Goal: Task Accomplishment & Management: Use online tool/utility

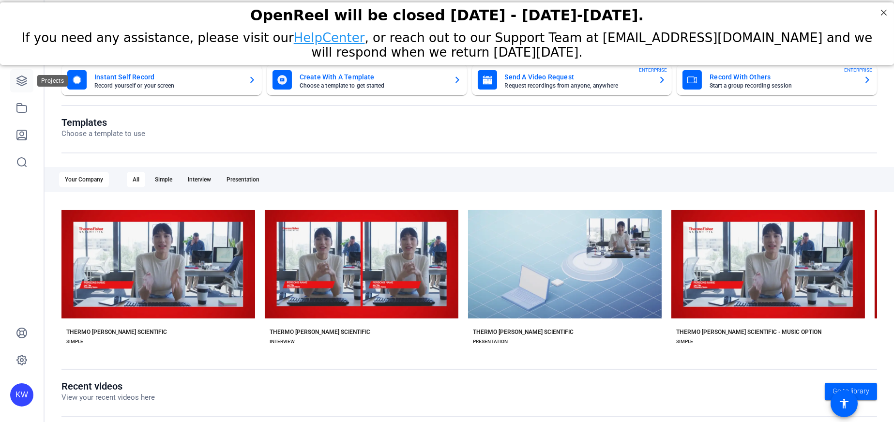
click at [26, 82] on icon at bounding box center [22, 81] width 12 height 12
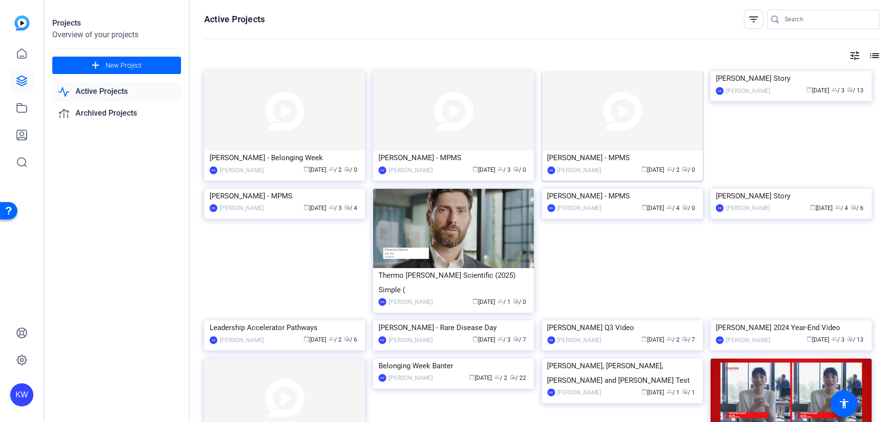
click at [651, 154] on div "Jennifer Paetzold-Garcia - MPMS" at bounding box center [622, 157] width 150 height 15
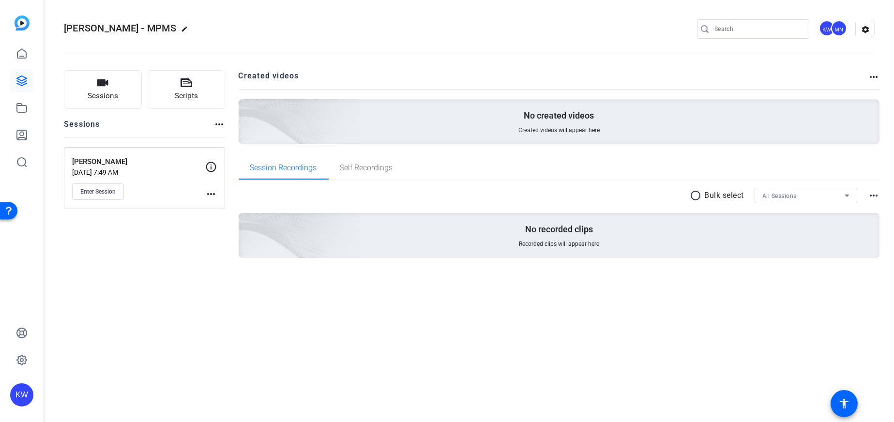
click at [193, 30] on mat-icon "edit" at bounding box center [187, 32] width 12 height 12
click at [122, 30] on input "Jennifer Paetzold-Garcia - MPMS" at bounding box center [103, 29] width 63 height 12
drag, startPoint x: 123, startPoint y: 33, endPoint x: 162, endPoint y: 38, distance: 39.0
click at [162, 38] on div "Jennifer Paetzold-Garcia - MPMS check_circle clear KW MN settings" at bounding box center [469, 29] width 810 height 73
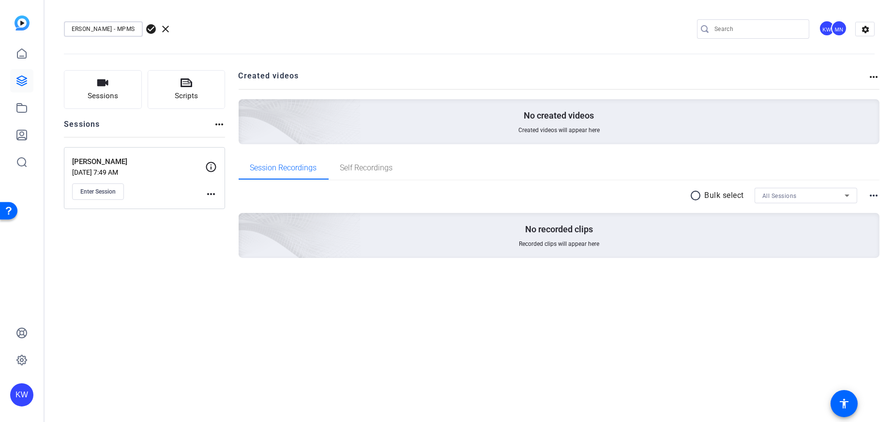
click at [137, 27] on div "Jennifer Paetzold-Garcia - MPMS" at bounding box center [103, 28] width 79 height 15
click at [123, 27] on input "Jennifer Paetzold-Garcia - MPMS" at bounding box center [103, 29] width 63 height 12
click at [121, 27] on input "Jennifer Paetzold-Garcia - MPMS" at bounding box center [103, 29] width 63 height 12
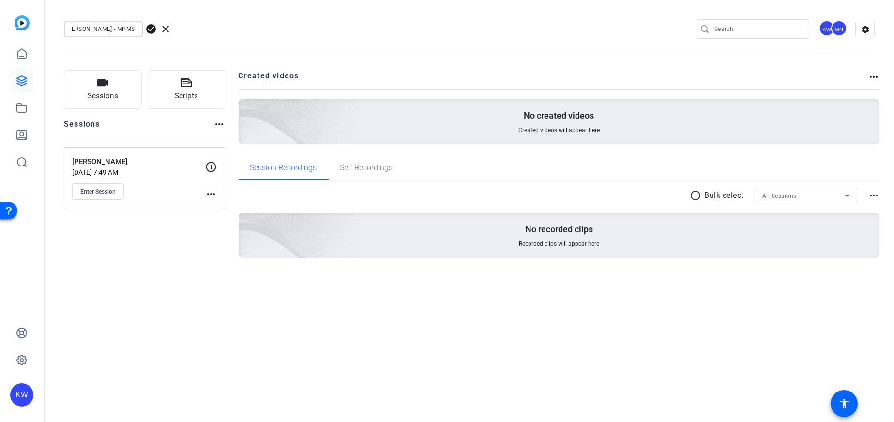
drag, startPoint x: 123, startPoint y: 27, endPoint x: 134, endPoint y: 29, distance: 10.9
click at [134, 29] on input "Jennifer Paetzold-Garcia - MPMS" at bounding box center [103, 29] width 63 height 12
click at [126, 27] on input "Jennifer Paetzold-Garcia - MPMS" at bounding box center [103, 29] width 63 height 12
drag, startPoint x: 127, startPoint y: 28, endPoint x: 143, endPoint y: 28, distance: 16.5
click at [143, 28] on div "Jennifer Paetzold-Garcia - MPMS check_circle clear" at bounding box center [129, 28] width 131 height 15
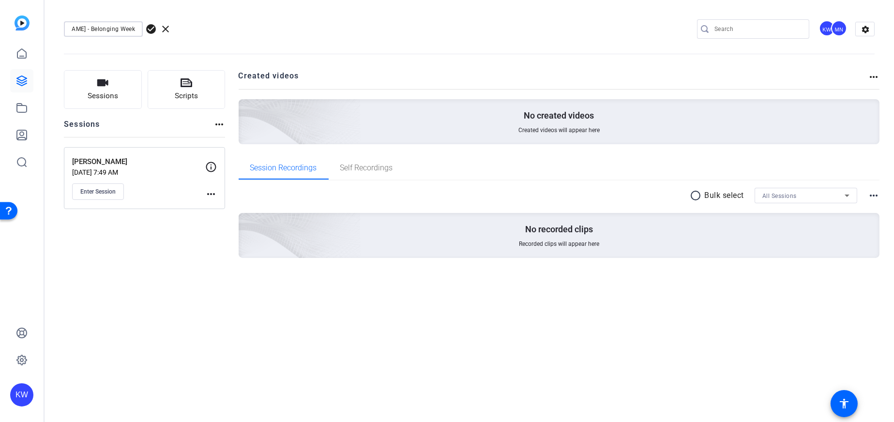
scroll to position [0, 53]
type input "Jennifer Paetzold-Garcia - Belonging Week"
click at [145, 28] on span "check_circle" at bounding box center [151, 29] width 12 height 12
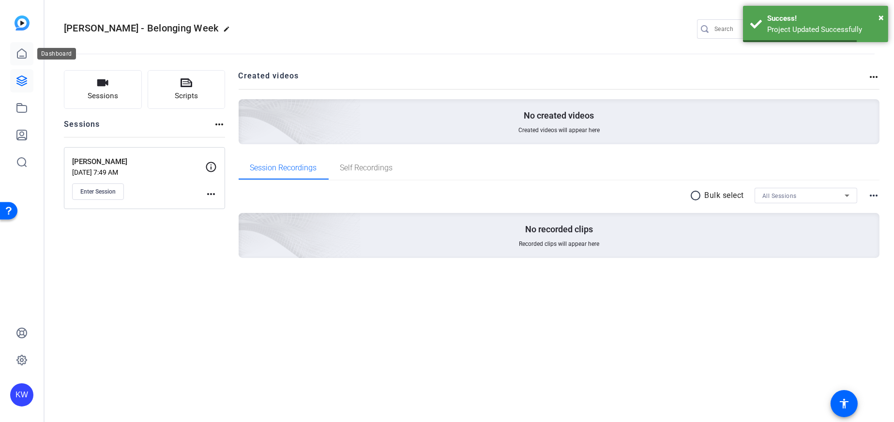
click at [19, 62] on link at bounding box center [21, 53] width 23 height 23
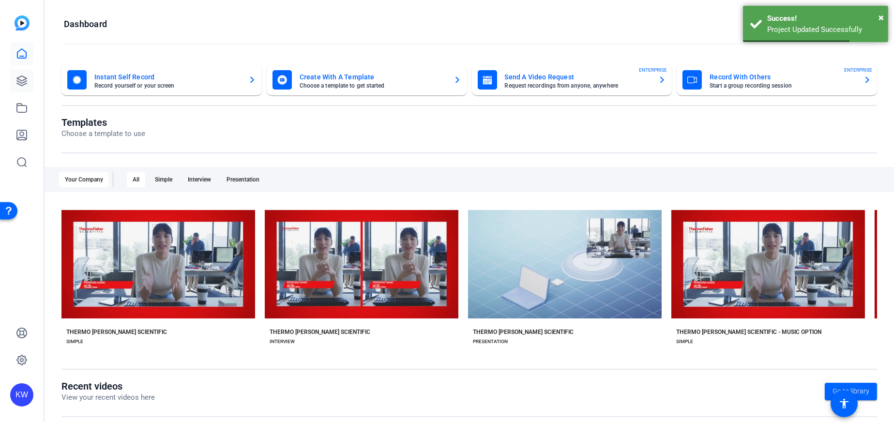
click at [19, 81] on icon at bounding box center [22, 81] width 12 height 12
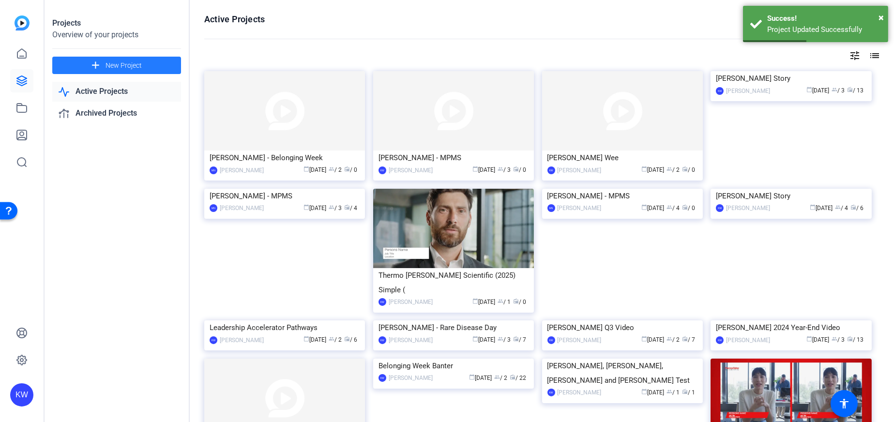
click at [109, 61] on span "New Project" at bounding box center [123, 65] width 36 height 10
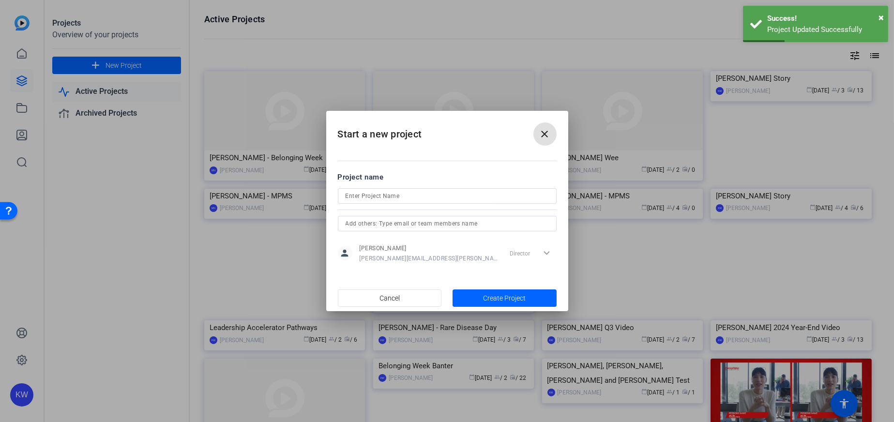
click at [422, 195] on input at bounding box center [446, 196] width 203 height 12
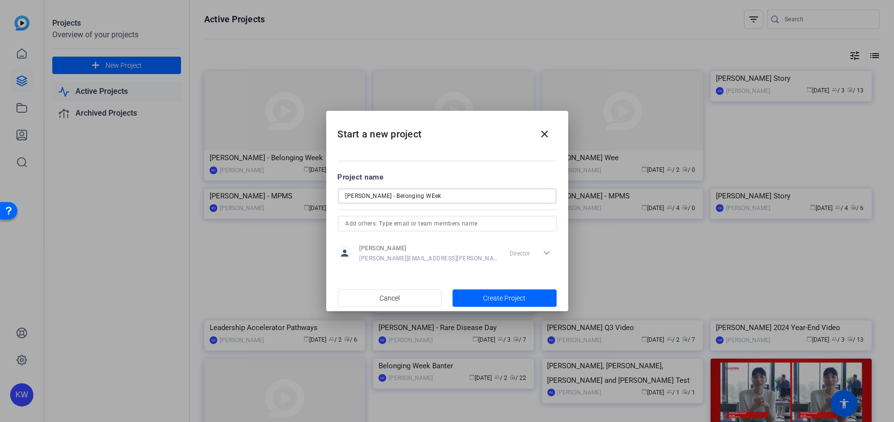
type input "Randi Sylve - Belonging WEek"
click at [463, 231] on div at bounding box center [447, 236] width 219 height 11
click at [462, 230] on div at bounding box center [446, 223] width 203 height 15
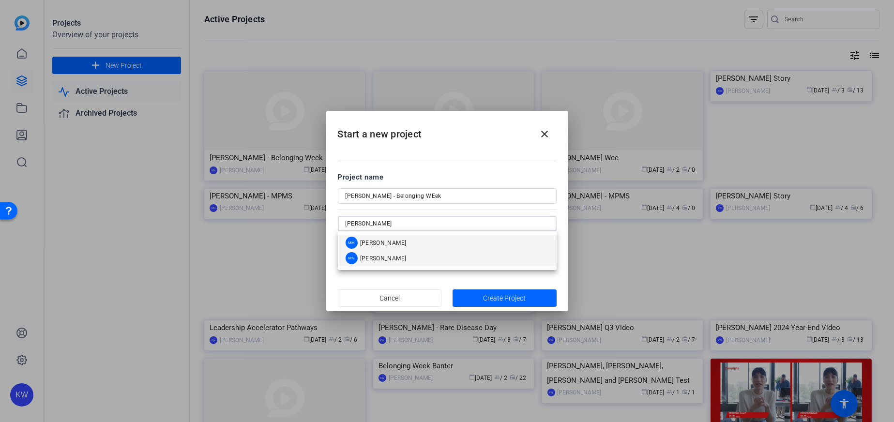
type input "morgan"
click at [410, 258] on mat-option "MN Morgan Nielsen" at bounding box center [447, 258] width 219 height 15
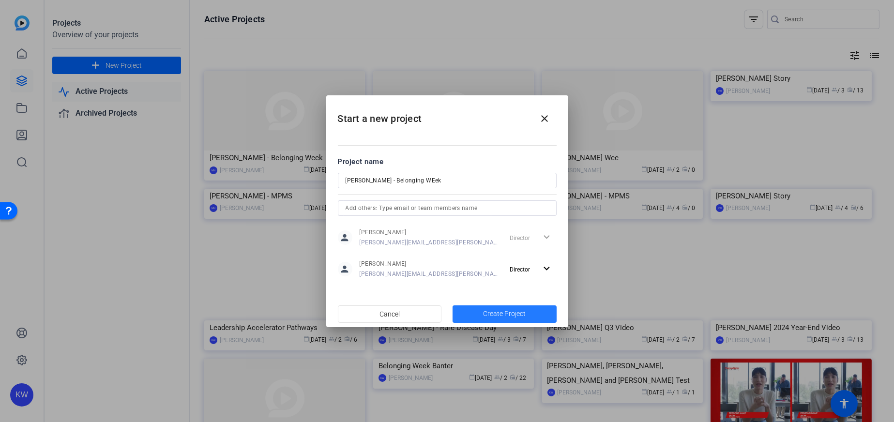
click at [511, 314] on span "Create Project" at bounding box center [504, 314] width 43 height 10
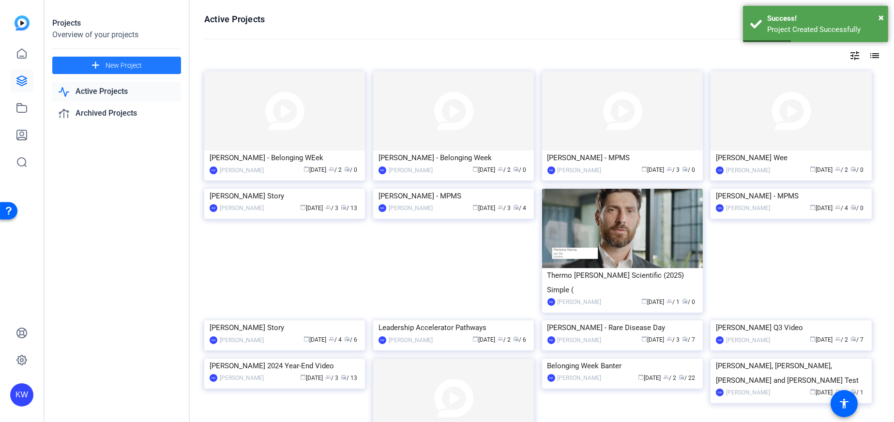
click at [295, 155] on div "Randi Sylve - Belonging WEek" at bounding box center [284, 157] width 150 height 15
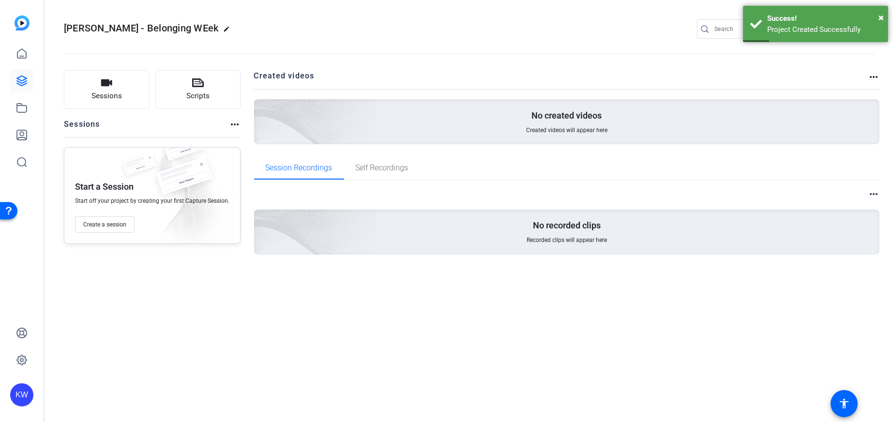
click at [224, 30] on mat-icon "edit" at bounding box center [230, 32] width 12 height 12
click at [131, 25] on input "Randi Sylve - Belonging WEek" at bounding box center [103, 29] width 63 height 12
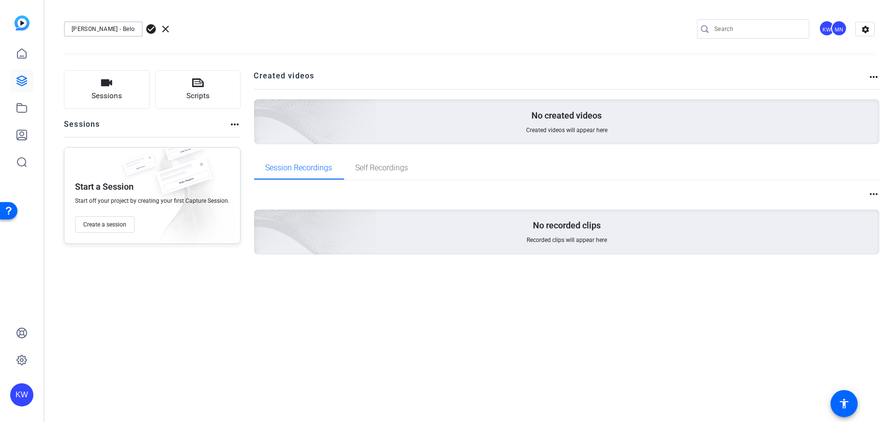
scroll to position [0, 17]
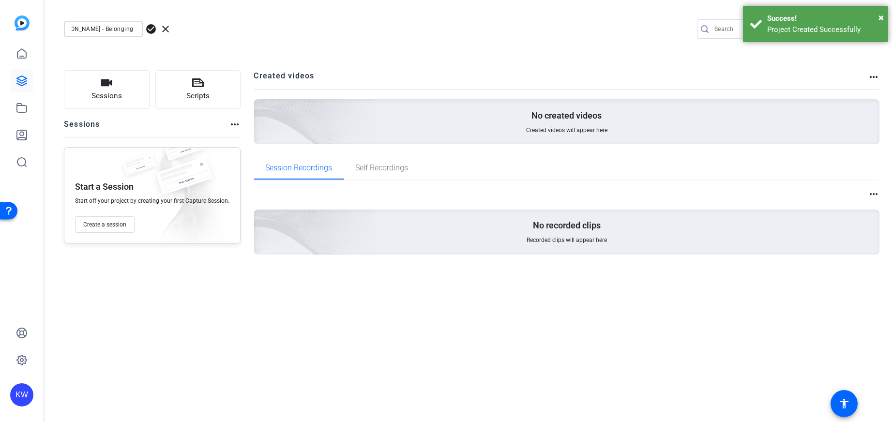
drag, startPoint x: 124, startPoint y: 29, endPoint x: 141, endPoint y: 30, distance: 17.5
click at [141, 30] on div "Randi Sylve - Belonging WEek" at bounding box center [103, 28] width 79 height 15
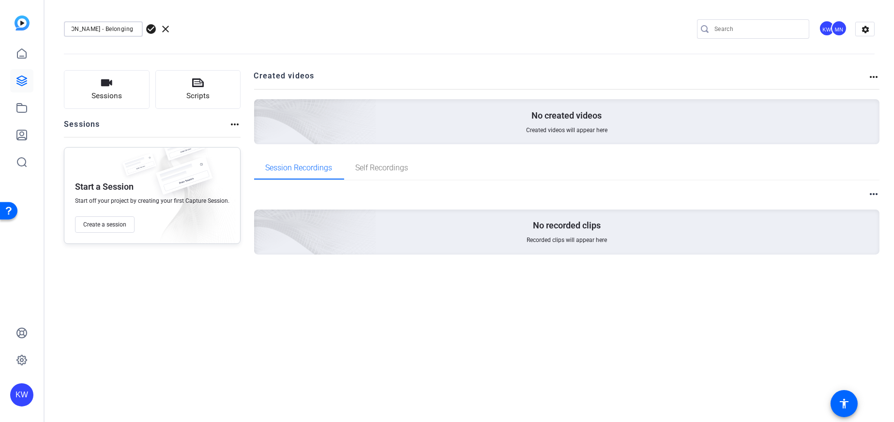
click at [123, 28] on input "Randi Sylve - Belonging WEek" at bounding box center [103, 29] width 63 height 12
type input "Randi Sylve - Belonging Week"
click at [153, 31] on span "check_circle" at bounding box center [151, 29] width 12 height 12
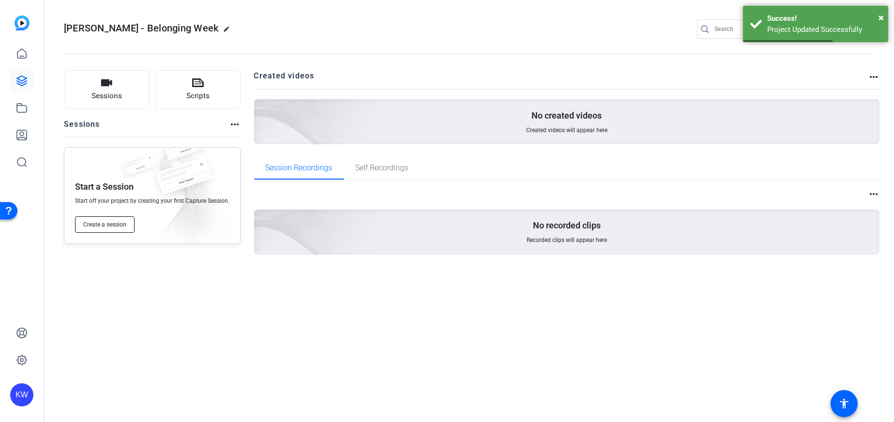
click at [114, 222] on span "Create a session" at bounding box center [104, 225] width 43 height 8
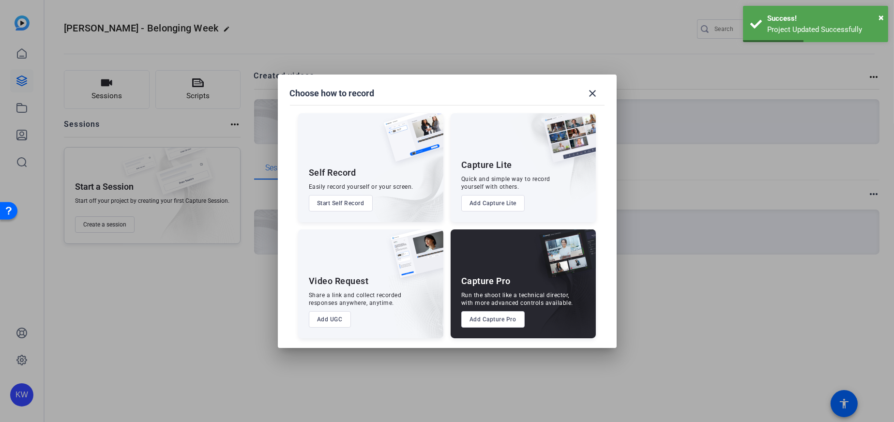
click at [507, 316] on button "Add Capture Pro" at bounding box center [492, 319] width 63 height 16
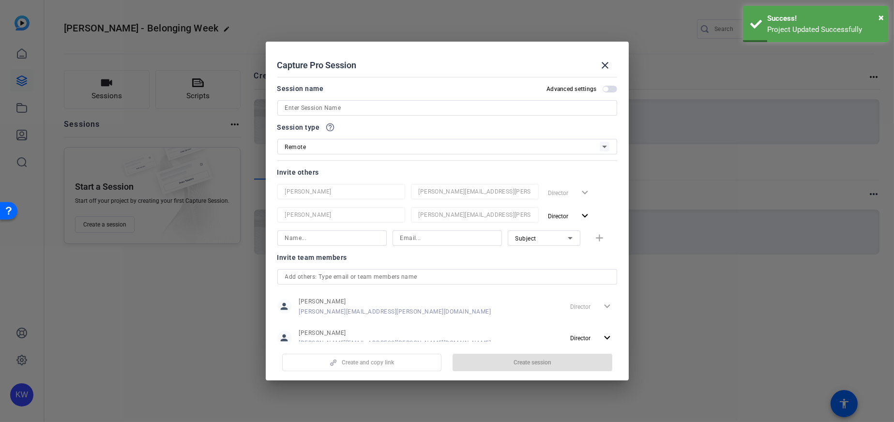
click at [325, 99] on div "Session name Advanced settings" at bounding box center [447, 99] width 340 height 33
click at [325, 104] on input at bounding box center [447, 108] width 324 height 12
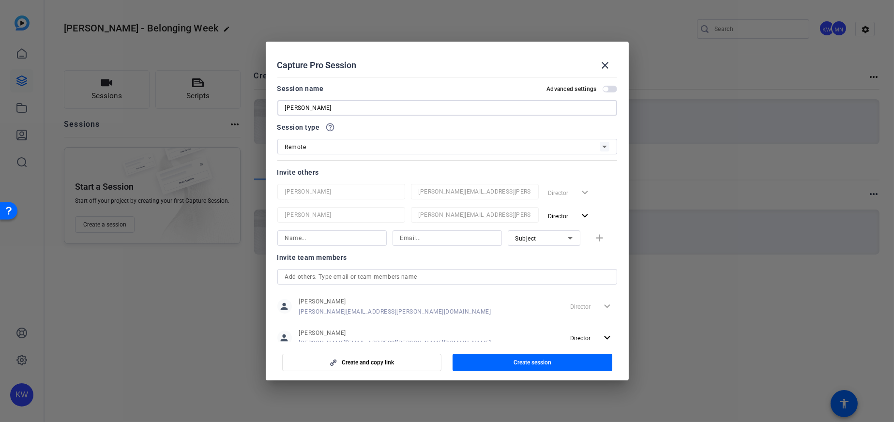
type input "Randi Sylve"
click at [308, 234] on input at bounding box center [332, 238] width 94 height 12
type input "Randi"
type input "Randi.Sylve@thermofisher.com"
click at [587, 237] on span "button" at bounding box center [601, 237] width 31 height 23
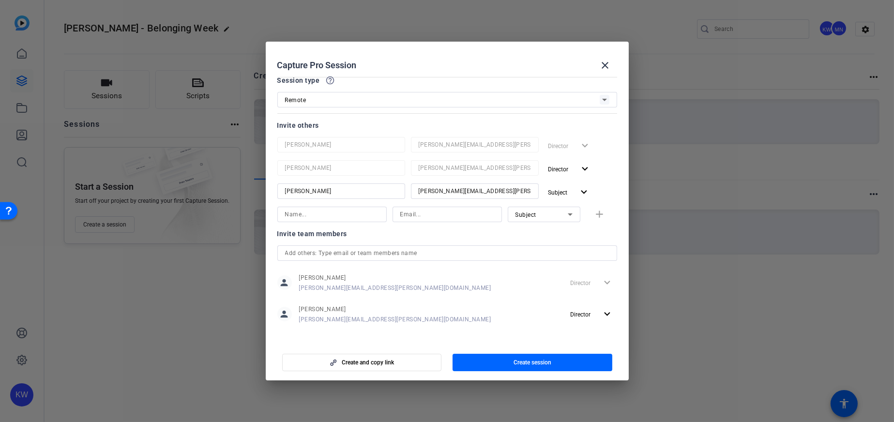
scroll to position [51, 0]
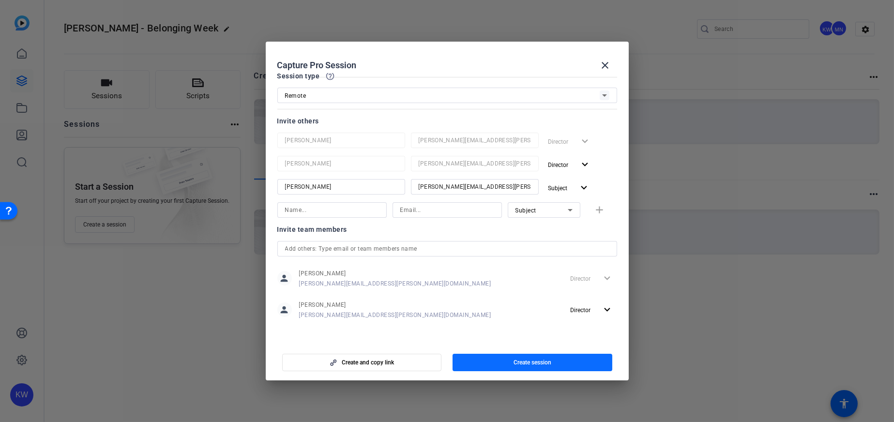
click at [510, 360] on span "button" at bounding box center [532, 362] width 160 height 23
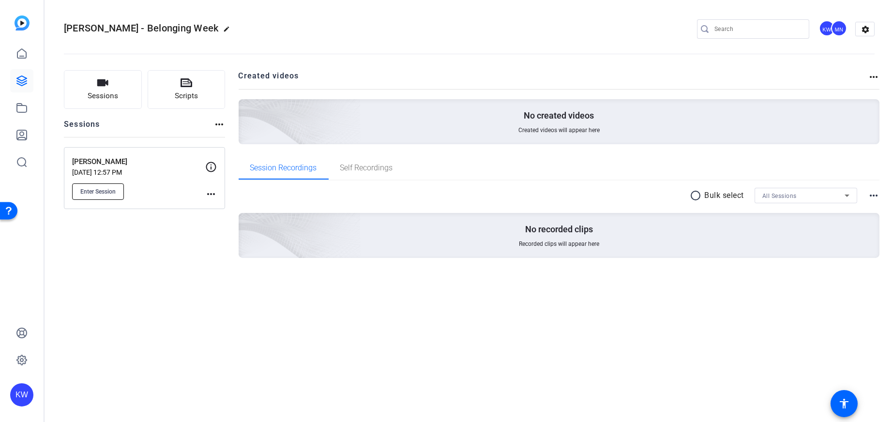
click at [116, 195] on button "Enter Session" at bounding box center [98, 191] width 52 height 16
click at [29, 94] on div at bounding box center [21, 108] width 23 height 132
click at [21, 82] on icon at bounding box center [22, 81] width 12 height 12
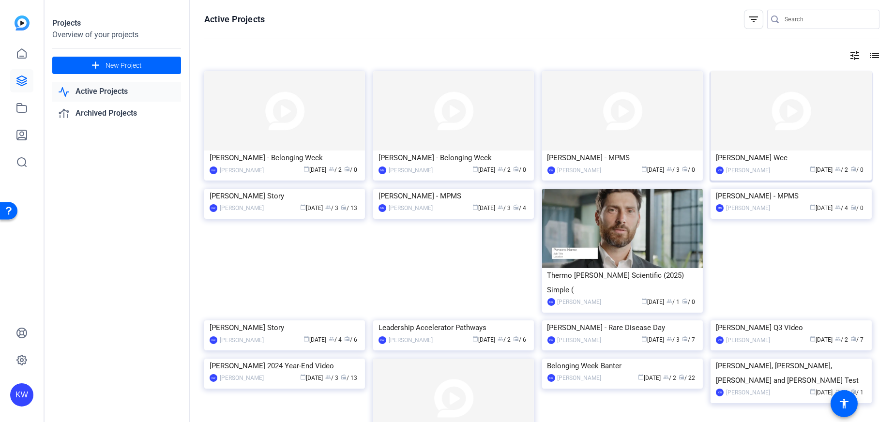
click at [818, 147] on img at bounding box center [790, 110] width 161 height 79
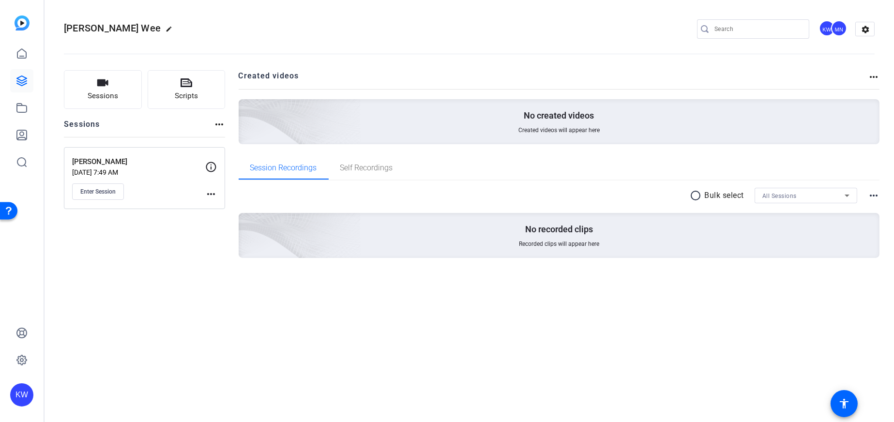
click at [161, 28] on span "[PERSON_NAME] Wee" at bounding box center [112, 28] width 97 height 12
click at [177, 29] on mat-icon "edit" at bounding box center [171, 32] width 12 height 12
drag, startPoint x: 129, startPoint y: 29, endPoint x: 150, endPoint y: 33, distance: 21.7
click at [150, 33] on div "Jennifer Paetzold-Garcia - Belonging Wee check_circle clear" at bounding box center [129, 28] width 131 height 15
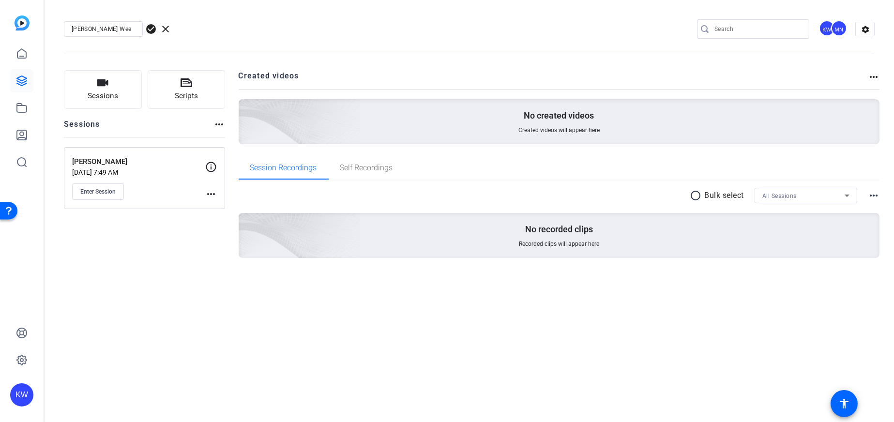
click at [136, 28] on div "[PERSON_NAME] Wee" at bounding box center [103, 28] width 79 height 15
type input "Jennifer Paetzold-Garcia - Belonging Week"
click at [146, 27] on span "check_circle" at bounding box center [151, 29] width 12 height 12
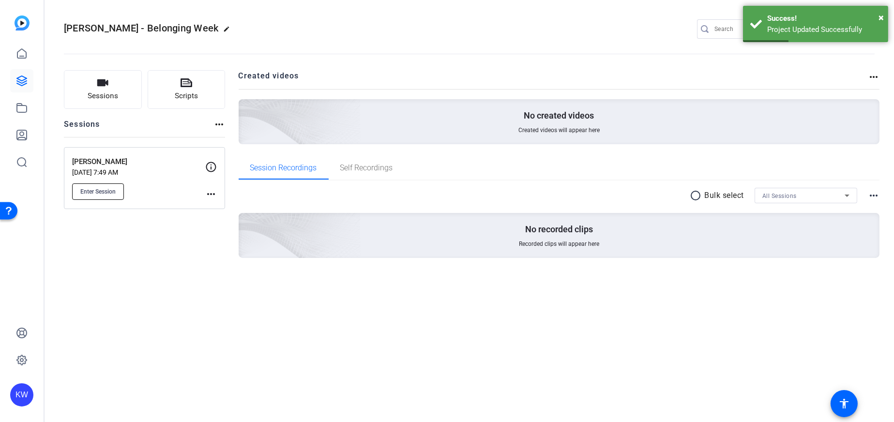
click at [107, 192] on span "Enter Session" at bounding box center [97, 192] width 35 height 8
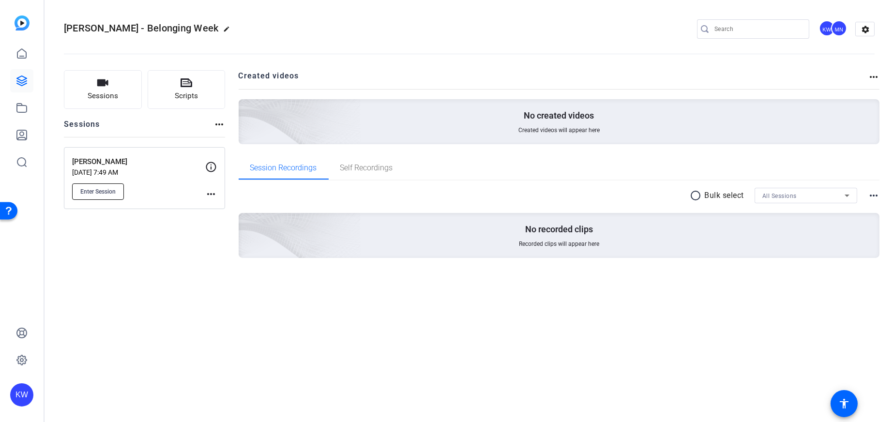
click at [110, 188] on span "Enter Session" at bounding box center [97, 192] width 35 height 8
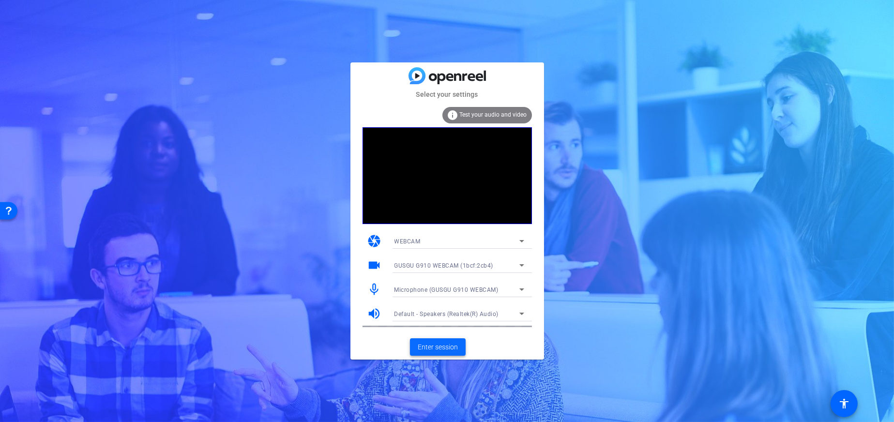
click at [453, 344] on span "Enter session" at bounding box center [438, 347] width 40 height 10
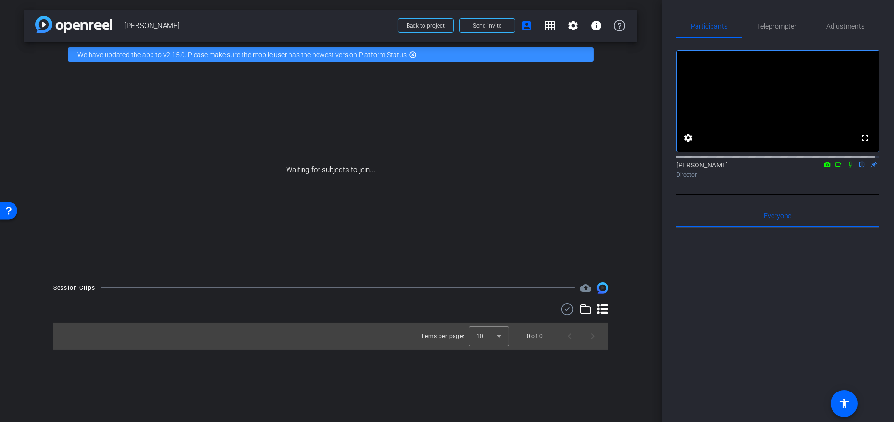
drag, startPoint x: 852, startPoint y: 252, endPoint x: 666, endPoint y: 165, distance: 205.0
click at [852, 252] on div at bounding box center [777, 347] width 203 height 239
click at [473, 25] on span "Send invite" at bounding box center [487, 26] width 29 height 8
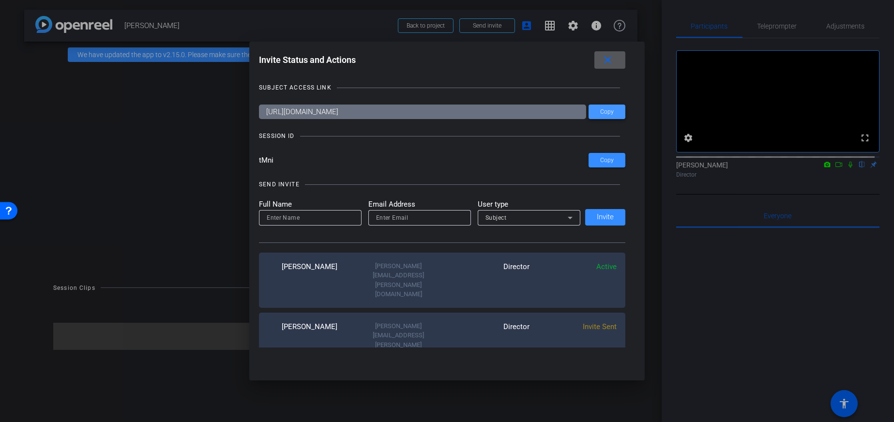
click at [610, 112] on span "Copy" at bounding box center [607, 111] width 14 height 7
click at [601, 111] on span "Copy" at bounding box center [607, 111] width 14 height 7
click at [840, 254] on div at bounding box center [447, 211] width 894 height 422
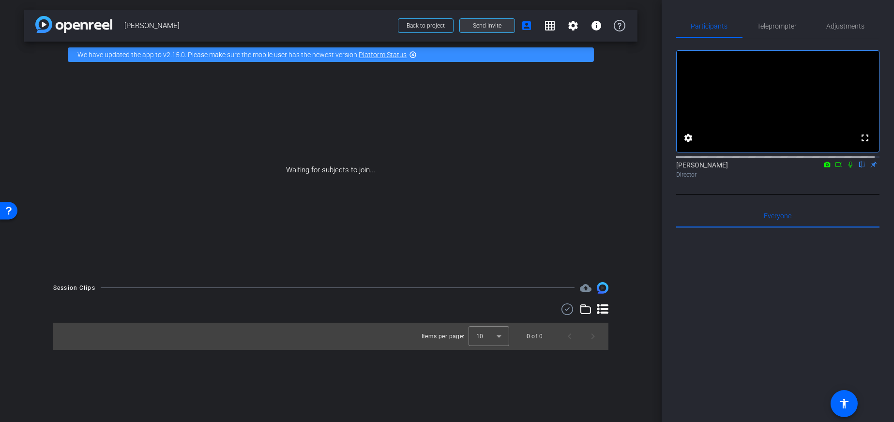
click at [476, 14] on span at bounding box center [487, 25] width 55 height 23
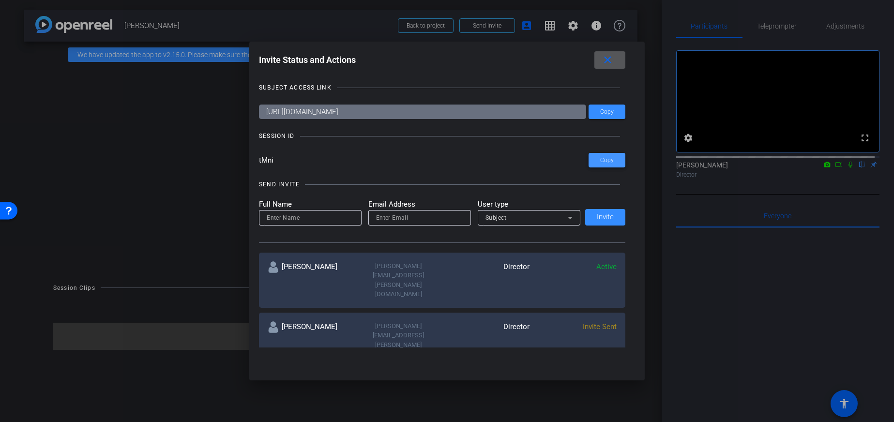
click at [605, 162] on span "Copy" at bounding box center [607, 160] width 14 height 7
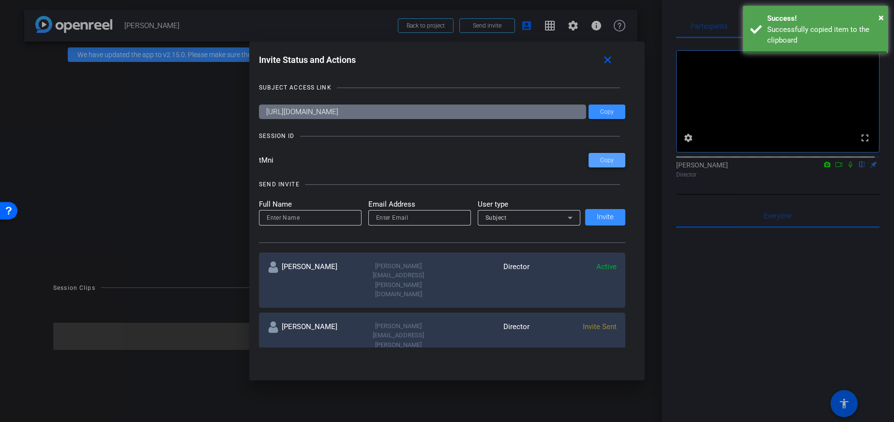
click at [603, 159] on span "Copy" at bounding box center [607, 160] width 14 height 7
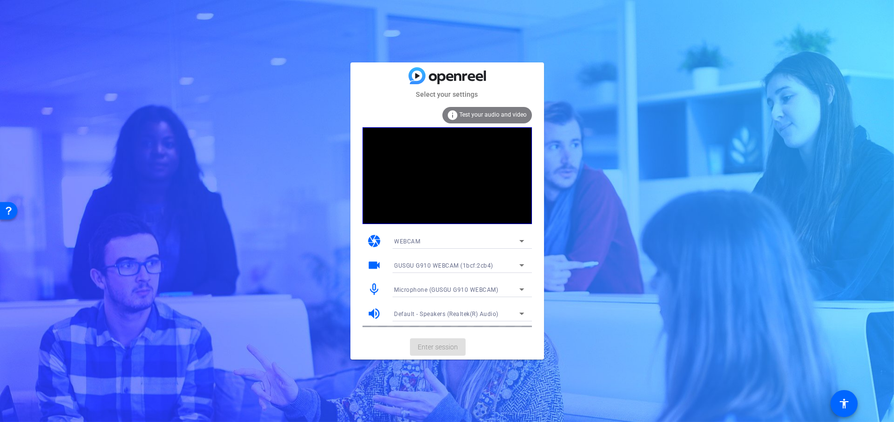
click at [438, 264] on span "GUSGU G910 WEBCAM (1bcf:2cb4)" at bounding box center [443, 265] width 99 height 7
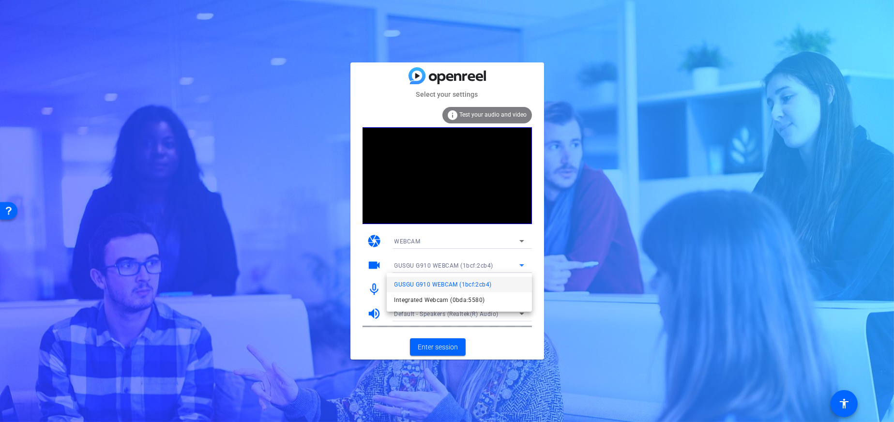
click at [420, 294] on span "Integrated Webcam (0bda:5580)" at bounding box center [439, 300] width 90 height 12
click at [466, 295] on div "Microphone (GUSGU G910 WEBCAM)" at bounding box center [456, 290] width 125 height 12
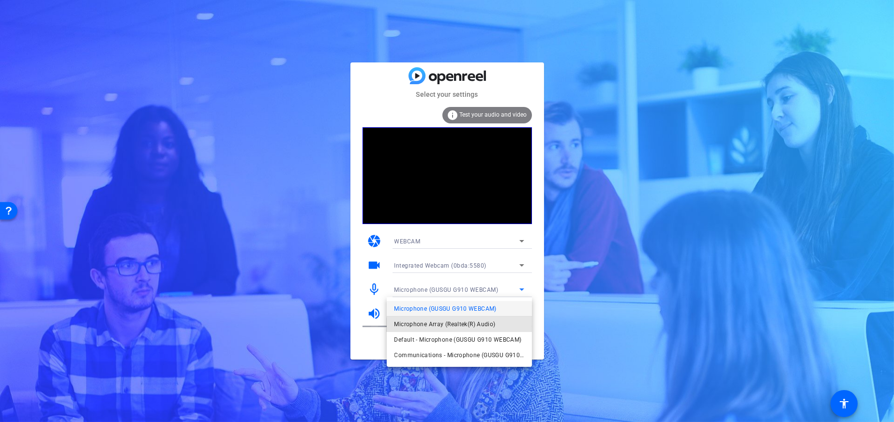
click at [464, 328] on span "Microphone Array (Realtek(R) Audio)" at bounding box center [444, 324] width 101 height 12
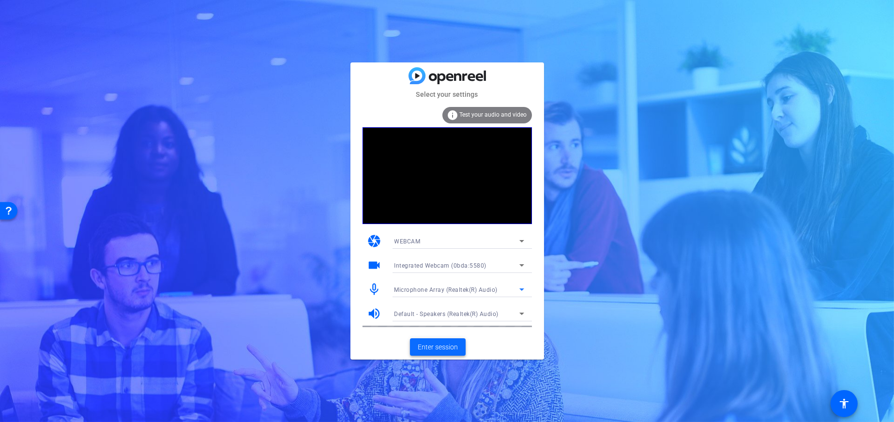
click at [440, 348] on span "Enter session" at bounding box center [438, 347] width 40 height 10
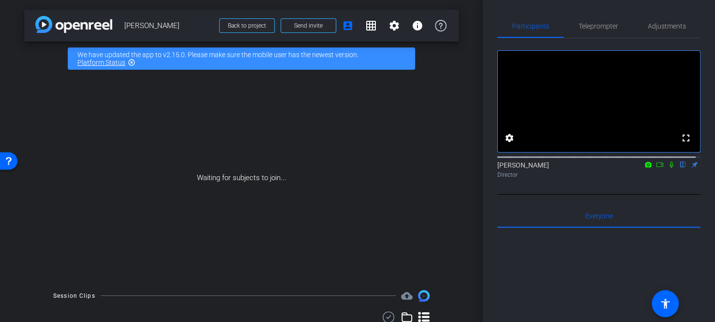
click at [656, 168] on icon at bounding box center [660, 164] width 8 height 7
click at [669, 167] on icon at bounding box center [671, 164] width 5 height 5
click at [657, 167] on icon at bounding box center [660, 164] width 7 height 5
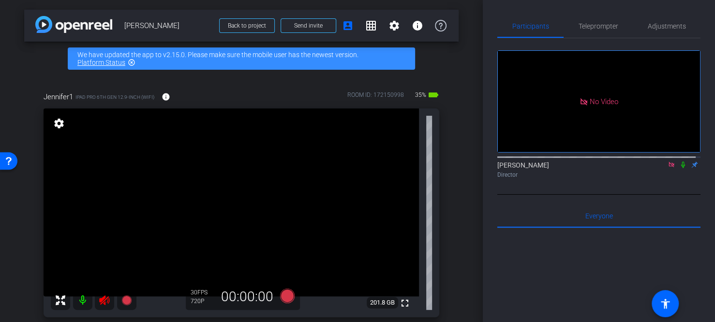
click at [668, 168] on icon at bounding box center [672, 164] width 8 height 7
click at [103, 299] on icon at bounding box center [104, 300] width 10 height 10
click at [134, 60] on mat-icon "highlight_off" at bounding box center [132, 63] width 8 height 8
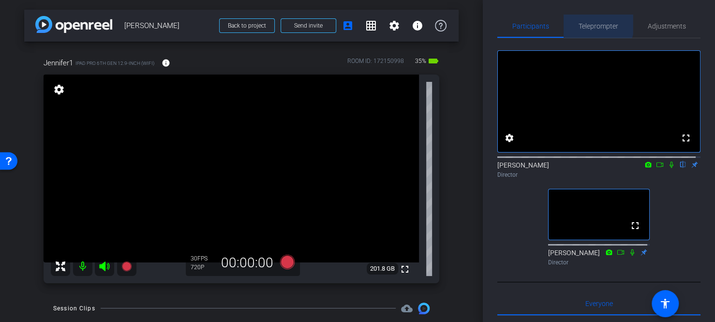
click at [596, 24] on span "Teleprompter" at bounding box center [599, 26] width 40 height 7
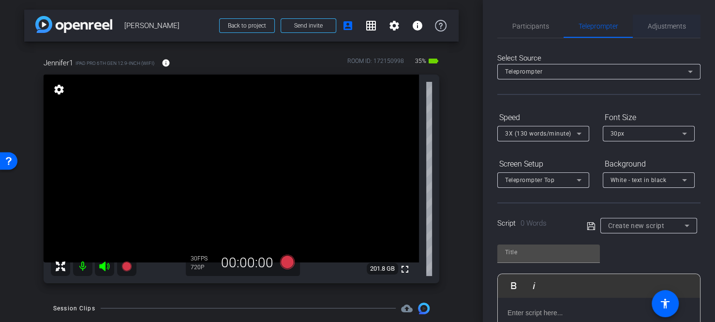
click at [669, 29] on span "Adjustments" at bounding box center [667, 26] width 38 height 7
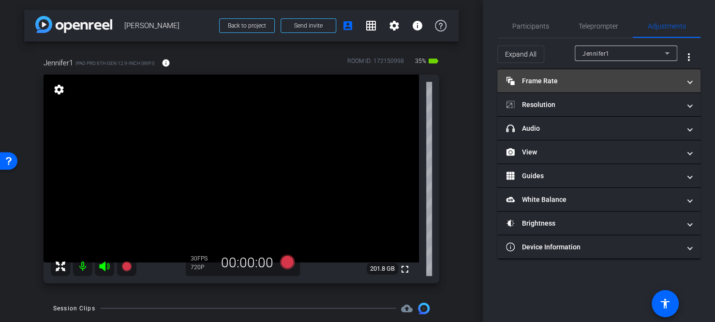
click at [584, 86] on mat-expansion-panel-header "Frame Rate Frame Rate" at bounding box center [598, 80] width 203 height 23
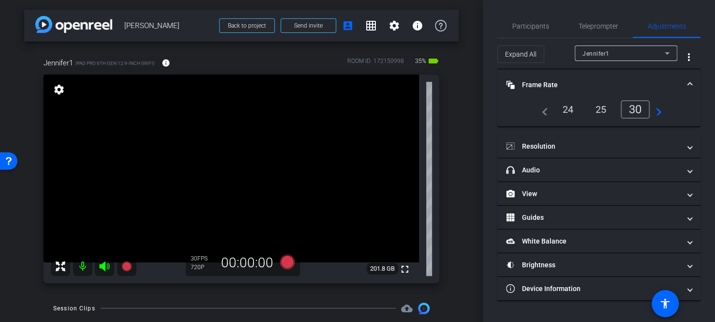
click at [576, 111] on div "24" at bounding box center [568, 109] width 26 height 16
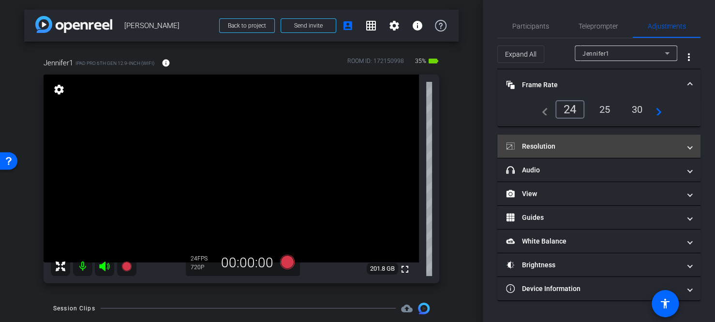
click at [585, 138] on mat-expansion-panel-header "Resolution" at bounding box center [598, 146] width 203 height 23
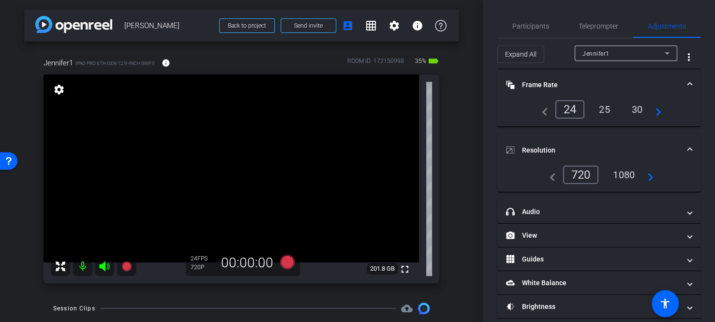
click at [616, 168] on div "1080" at bounding box center [624, 174] width 36 height 16
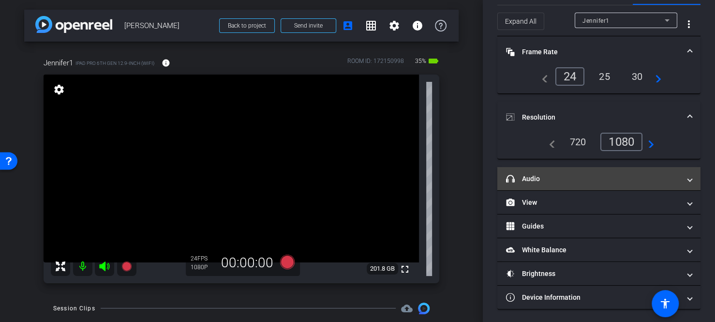
click at [594, 181] on mat-panel-title "headphone icon Audio" at bounding box center [593, 179] width 174 height 10
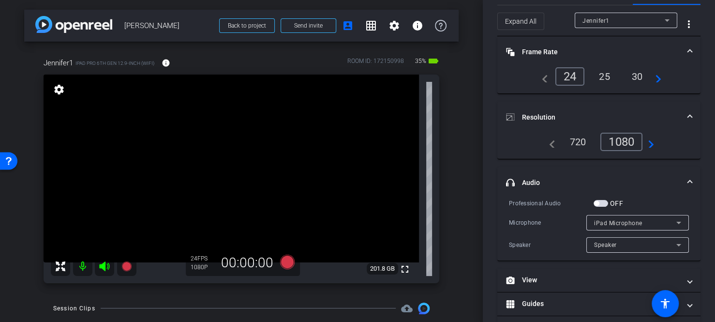
scroll to position [110, 0]
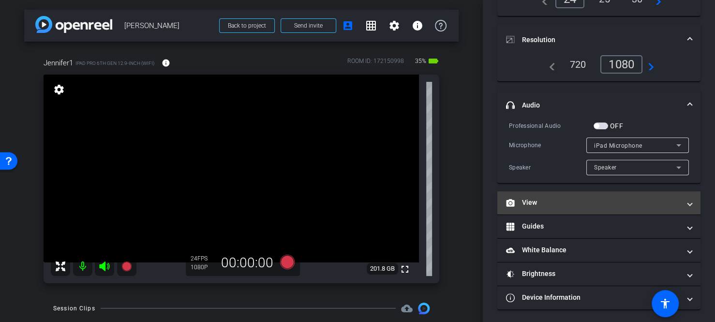
click at [543, 199] on mat-panel-title "View" at bounding box center [593, 202] width 174 height 10
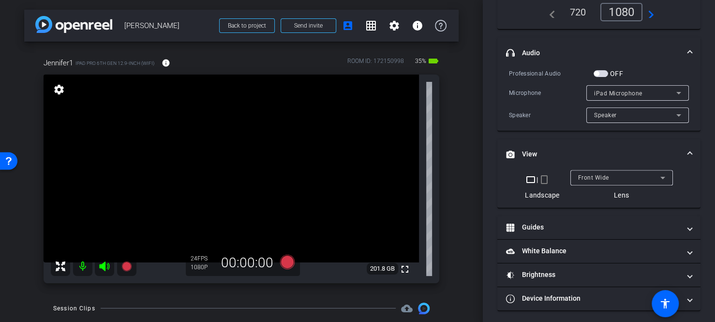
scroll to position [164, 0]
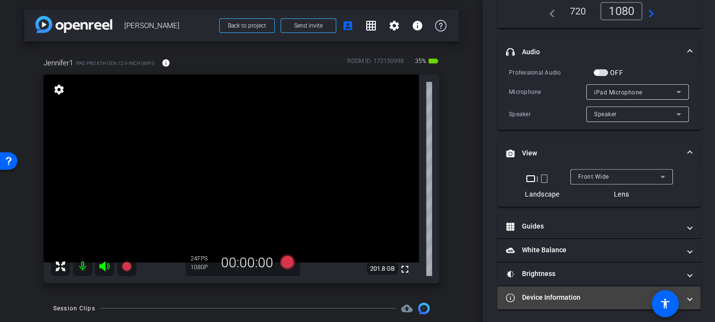
click at [558, 292] on mat-panel-title "Device Information" at bounding box center [593, 297] width 174 height 10
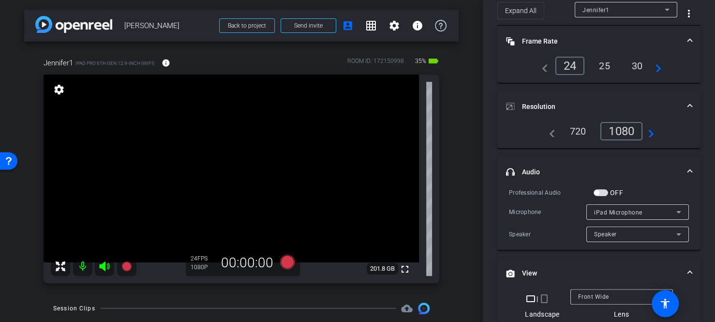
scroll to position [145, 0]
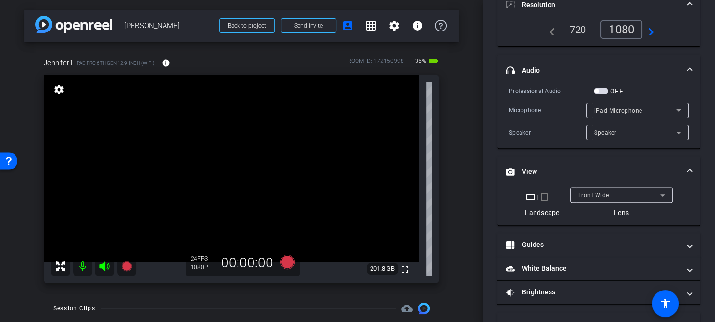
click at [661, 170] on mat-panel-title "View" at bounding box center [593, 171] width 174 height 10
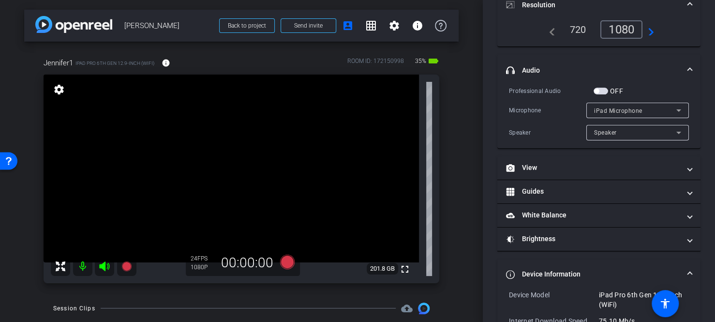
click at [608, 269] on mat-panel-title "Device Information" at bounding box center [593, 274] width 174 height 10
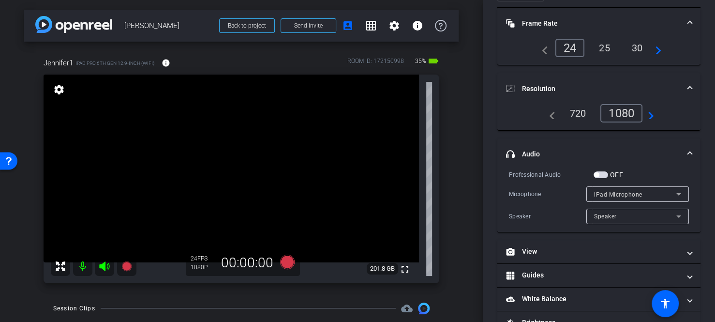
scroll to position [0, 0]
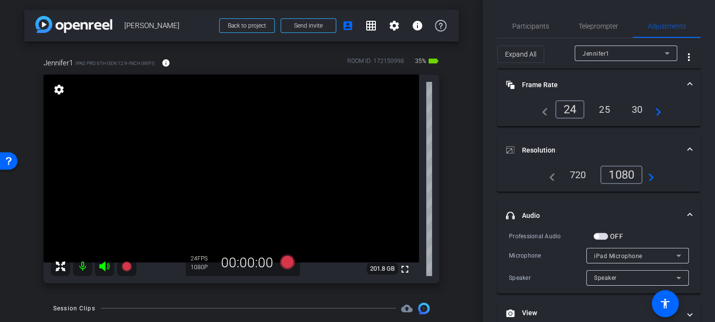
click at [666, 211] on mat-panel-title "headphone icon Audio" at bounding box center [593, 215] width 174 height 10
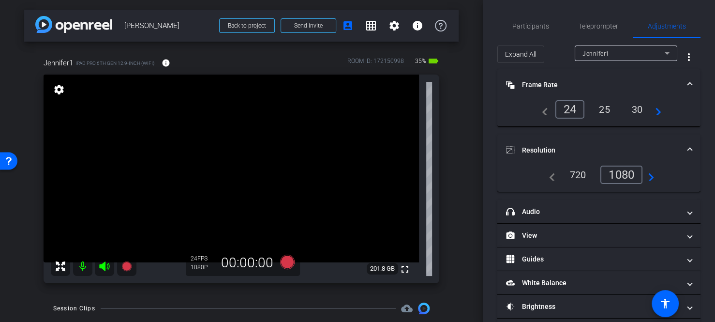
drag, startPoint x: 682, startPoint y: 149, endPoint x: 679, endPoint y: 125, distance: 23.9
click at [688, 149] on span at bounding box center [690, 150] width 4 height 10
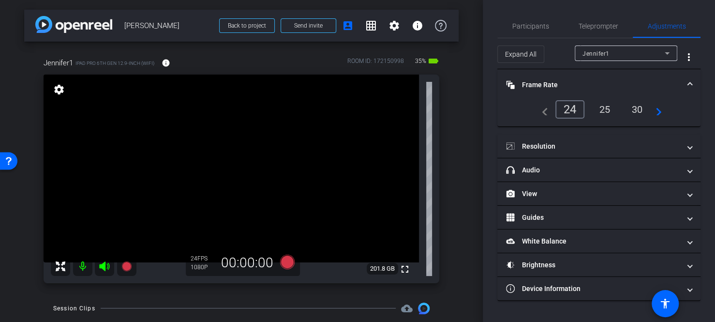
click at [674, 86] on mat-panel-title "Frame Rate Frame Rate" at bounding box center [593, 85] width 174 height 10
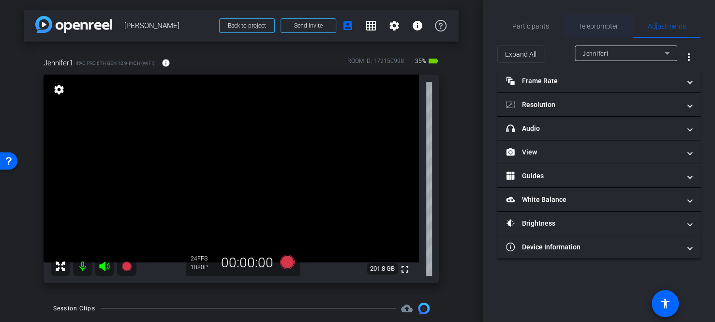
click at [597, 25] on span "Teleprompter" at bounding box center [599, 26] width 40 height 7
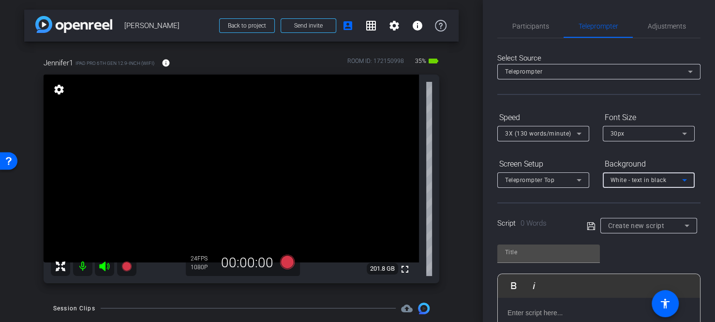
click at [629, 178] on span "White - text in black" at bounding box center [639, 180] width 56 height 7
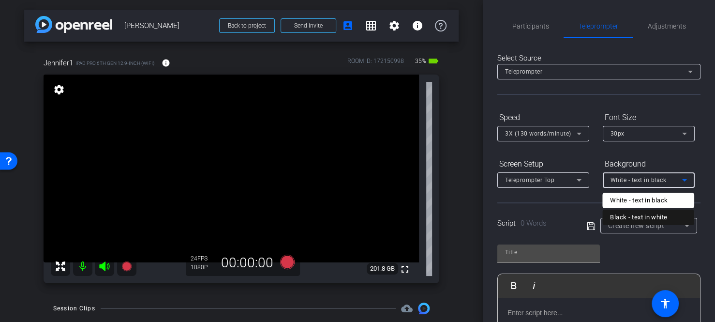
click at [629, 219] on div "Black - text in white" at bounding box center [638, 217] width 57 height 12
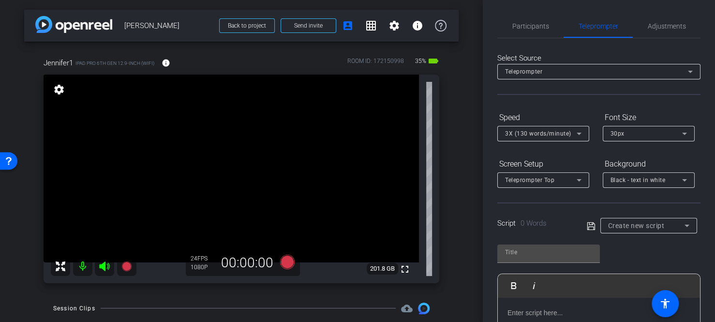
click at [589, 156] on div "Screen Setup Teleprompter Top Background Black - text in white" at bounding box center [598, 172] width 203 height 32
drag, startPoint x: 536, startPoint y: 252, endPoint x: 539, endPoint y: 237, distance: 15.8
click at [536, 252] on input "text" at bounding box center [548, 252] width 87 height 12
type input "Personal Script"
click at [518, 26] on span "Participants" at bounding box center [530, 26] width 37 height 7
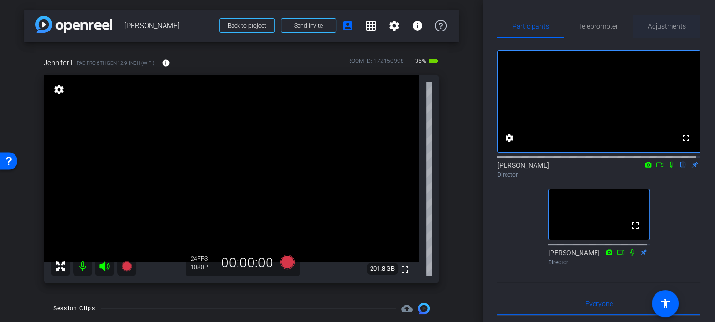
click at [655, 23] on span "Adjustments" at bounding box center [667, 26] width 38 height 7
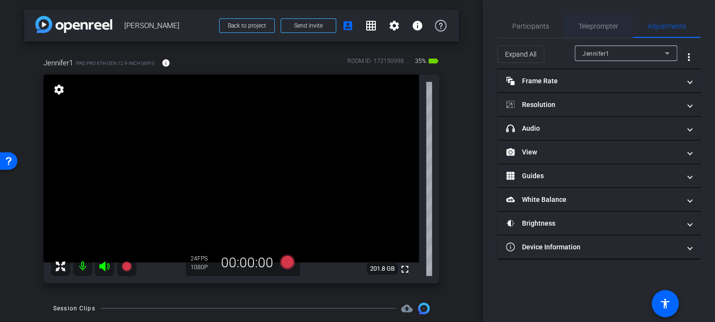
click at [605, 26] on span "Teleprompter" at bounding box center [599, 26] width 40 height 7
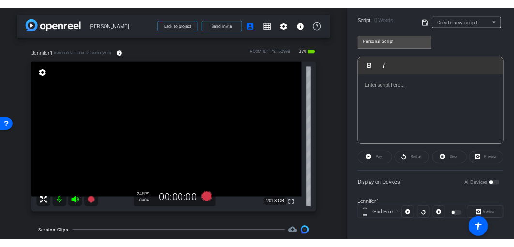
scroll to position [206, 0]
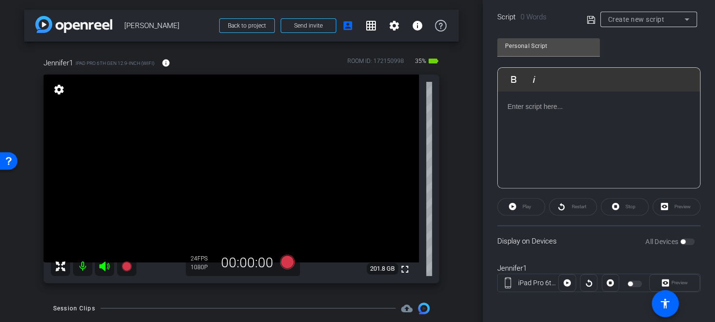
click at [628, 283] on div at bounding box center [636, 283] width 16 height 7
click at [553, 152] on div at bounding box center [599, 139] width 202 height 97
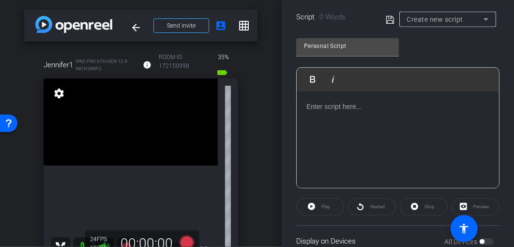
click at [345, 130] on div at bounding box center [398, 139] width 202 height 97
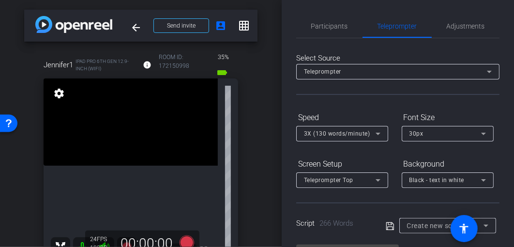
scroll to position [242, 0]
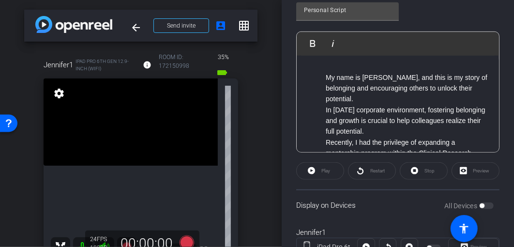
click at [376, 102] on li "My name is [PERSON_NAME], and this is my story of belonging and encouraging oth…" at bounding box center [408, 88] width 164 height 32
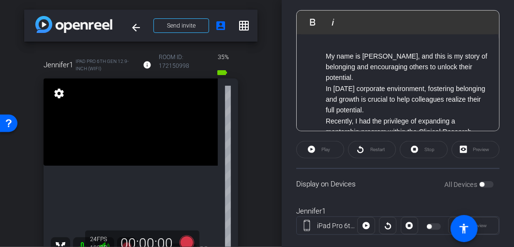
scroll to position [281, 0]
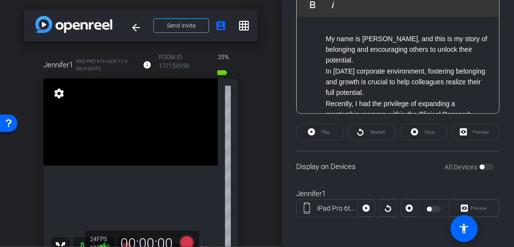
click at [431, 206] on div at bounding box center [434, 209] width 16 height 7
click at [471, 206] on div "Preview" at bounding box center [473, 207] width 51 height 17
click at [480, 168] on div "All Devices" at bounding box center [468, 167] width 49 height 10
click at [319, 130] on div "Play" at bounding box center [320, 131] width 48 height 17
click at [367, 207] on div at bounding box center [365, 207] width 17 height 17
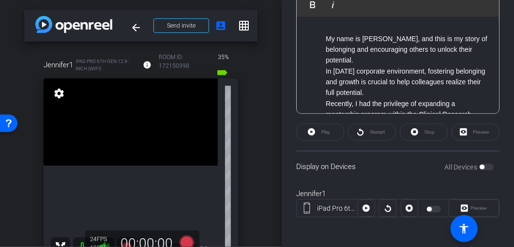
click at [363, 209] on div at bounding box center [365, 207] width 17 height 17
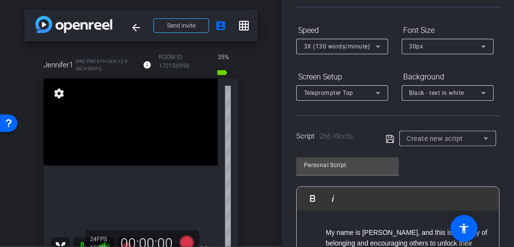
scroll to position [145, 0]
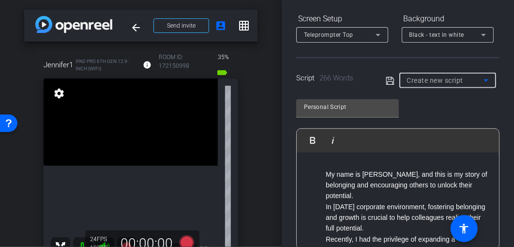
click at [425, 80] on span "Create new script" at bounding box center [435, 80] width 57 height 8
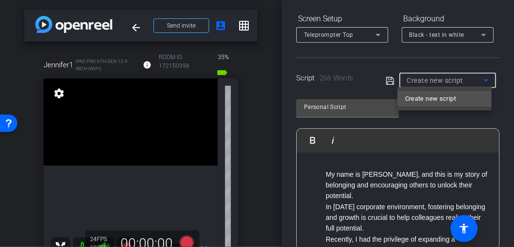
click at [380, 82] on div at bounding box center [257, 123] width 514 height 247
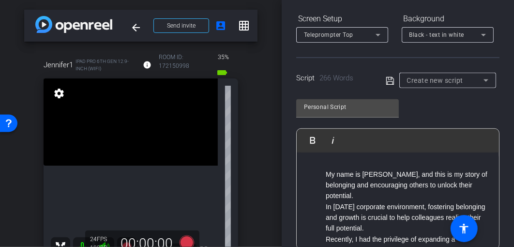
click at [386, 79] on icon at bounding box center [390, 81] width 9 height 12
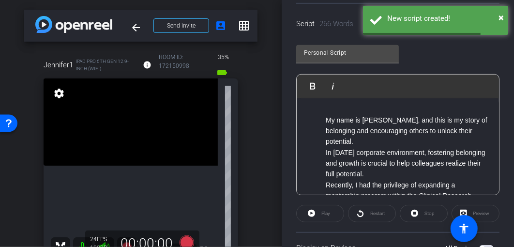
scroll to position [281, 0]
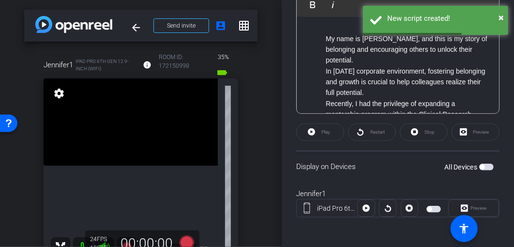
click at [427, 207] on span "button" at bounding box center [429, 209] width 5 height 5
click at [310, 131] on icon at bounding box center [311, 132] width 7 height 12
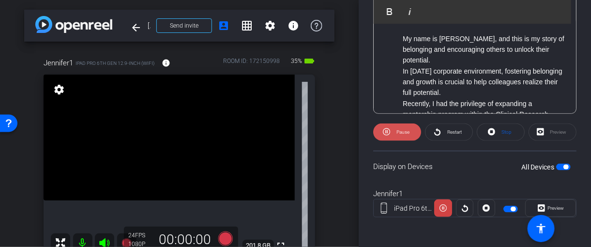
click at [395, 133] on span "Pause" at bounding box center [401, 132] width 15 height 14
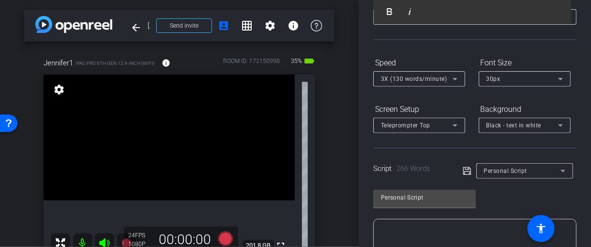
scroll to position [39, 0]
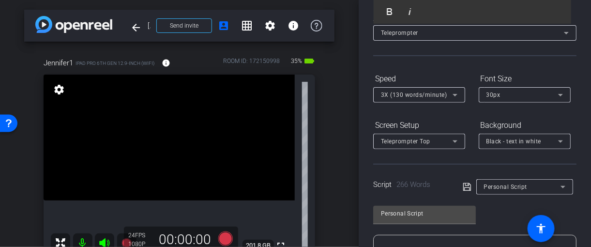
click at [452, 95] on icon at bounding box center [455, 95] width 12 height 12
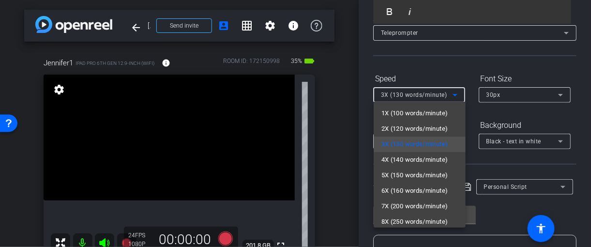
click at [408, 155] on span "4X (140 words/minute)" at bounding box center [414, 160] width 67 height 12
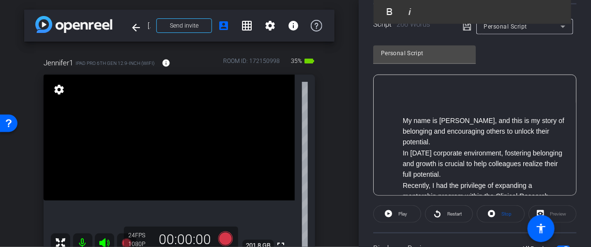
scroll to position [281, 0]
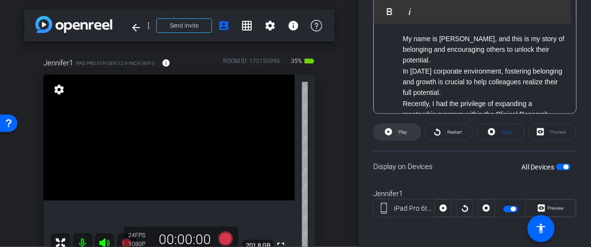
click at [401, 127] on span "Play" at bounding box center [401, 132] width 11 height 14
click at [399, 130] on span "Pause" at bounding box center [402, 131] width 13 height 5
click at [445, 132] on span "Restart" at bounding box center [453, 132] width 17 height 14
click at [401, 132] on span "Pause" at bounding box center [402, 131] width 13 height 5
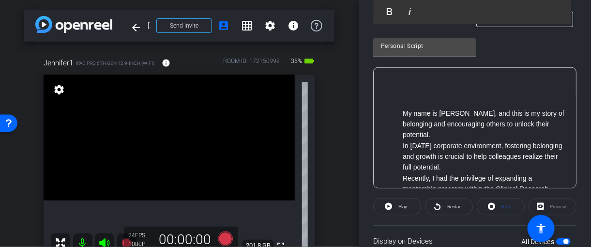
scroll to position [184, 0]
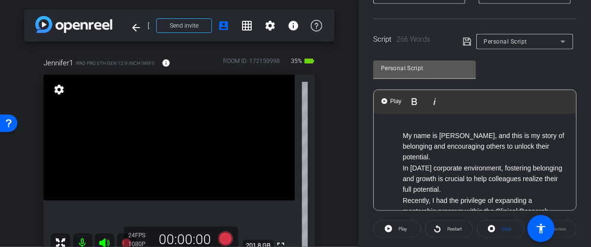
scroll to position [0, 0]
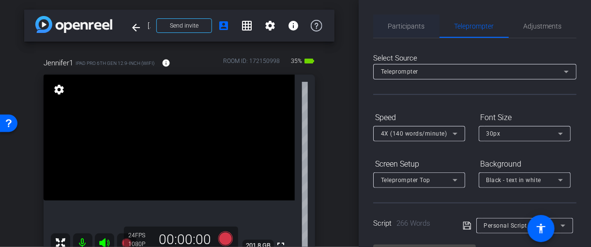
click at [400, 31] on span "Participants" at bounding box center [406, 26] width 37 height 23
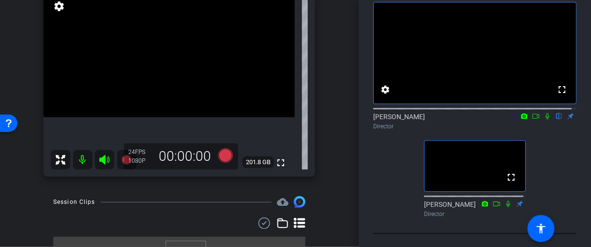
scroll to position [100, 0]
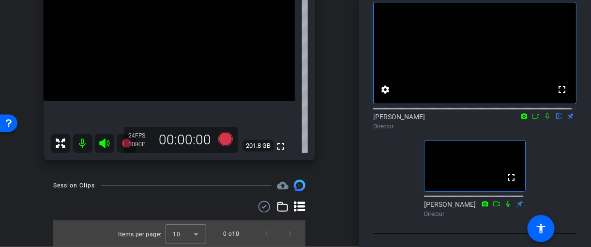
click at [154, 133] on div "00:00:00" at bounding box center [185, 140] width 65 height 16
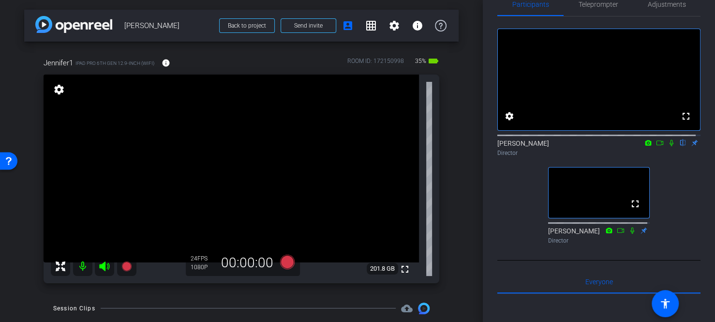
scroll to position [0, 0]
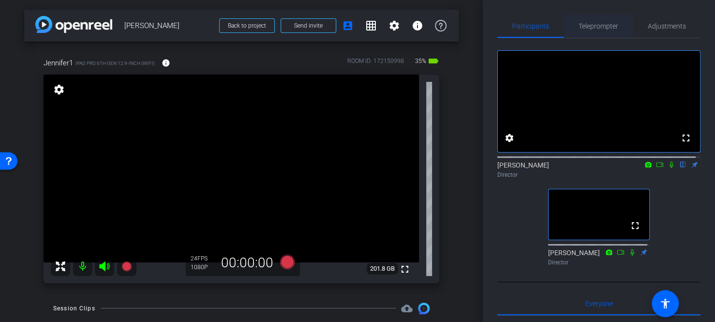
click at [598, 27] on span "Teleprompter" at bounding box center [599, 26] width 40 height 7
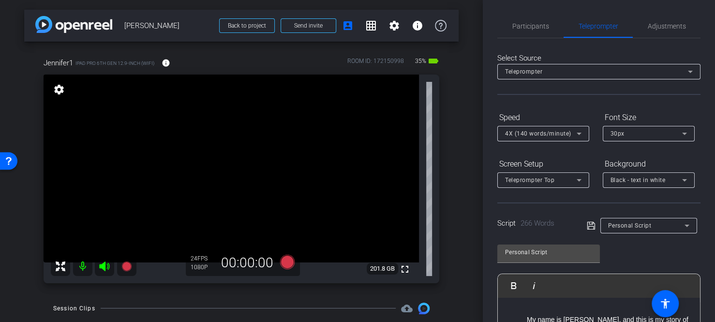
scroll to position [206, 0]
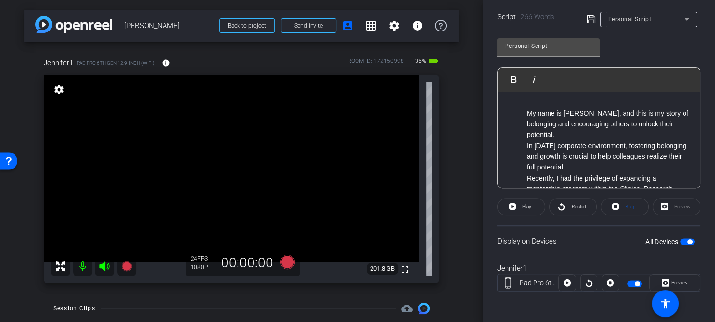
click at [629, 282] on span "button" at bounding box center [635, 283] width 15 height 7
click at [629, 281] on span "button" at bounding box center [635, 283] width 15 height 7
click at [588, 280] on icon at bounding box center [589, 282] width 6 height 7
click at [518, 205] on span "Pause" at bounding box center [525, 207] width 15 height 14
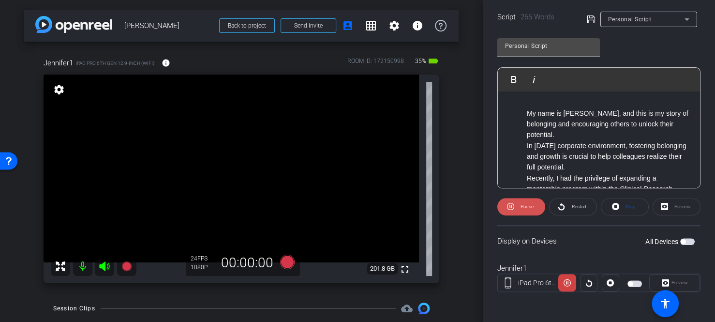
click at [518, 210] on span "Pause" at bounding box center [525, 207] width 15 height 14
click at [630, 282] on span "button" at bounding box center [635, 283] width 15 height 7
click at [509, 207] on icon at bounding box center [510, 206] width 7 height 7
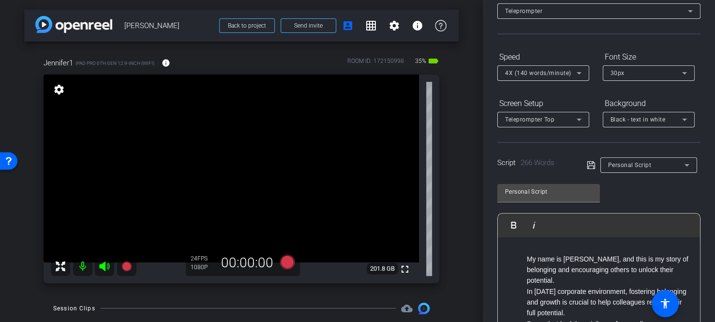
scroll to position [0, 0]
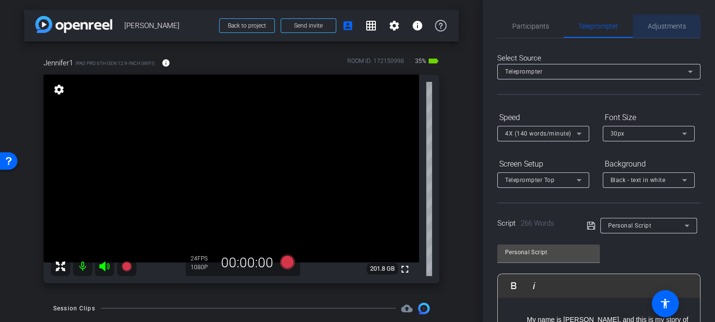
click at [660, 29] on span "Adjustments" at bounding box center [667, 26] width 38 height 7
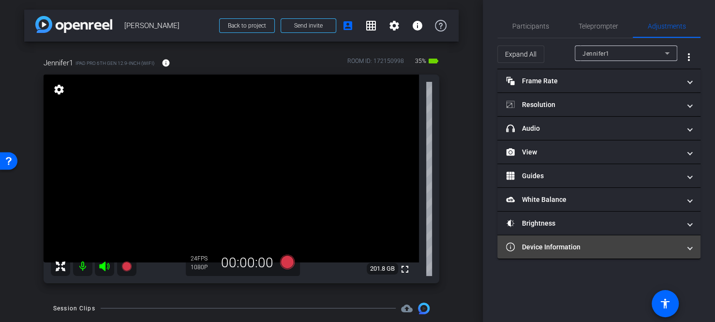
click at [563, 253] on mat-expansion-panel-header "Device Information" at bounding box center [598, 246] width 203 height 23
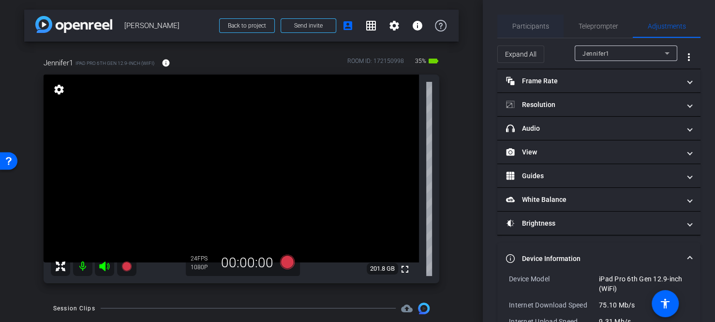
click at [531, 25] on span "Participants" at bounding box center [530, 26] width 37 height 7
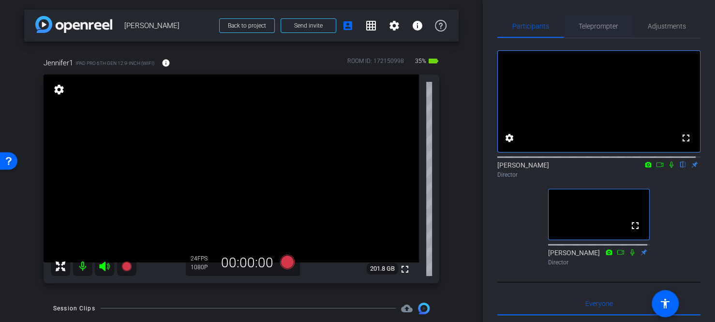
click at [596, 24] on span "Teleprompter" at bounding box center [599, 26] width 40 height 7
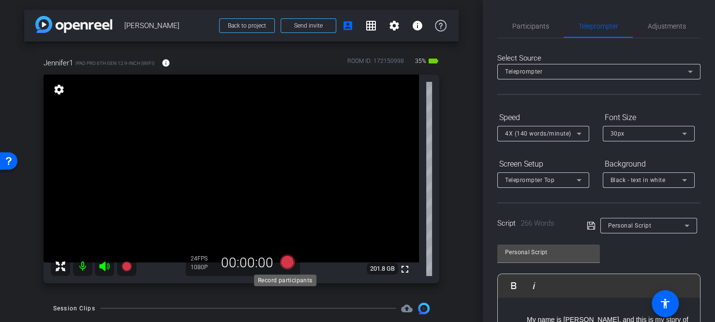
click at [286, 265] on icon at bounding box center [287, 261] width 15 height 15
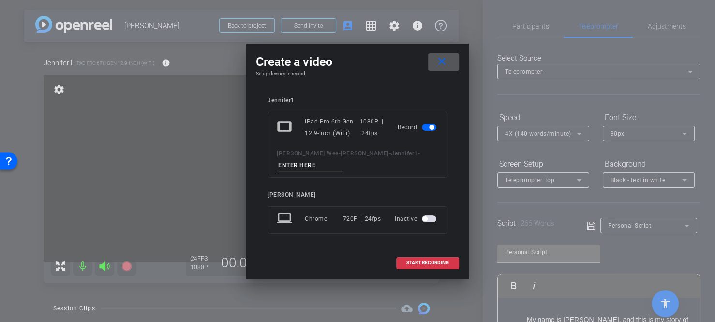
click at [343, 164] on input at bounding box center [310, 165] width 65 height 12
type input "Personal Script 1"
click at [416, 260] on span "START RECORDING" at bounding box center [427, 262] width 43 height 5
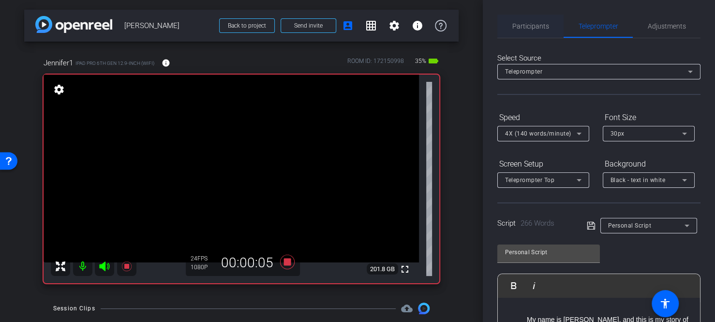
click at [529, 29] on span "Participants" at bounding box center [530, 26] width 37 height 7
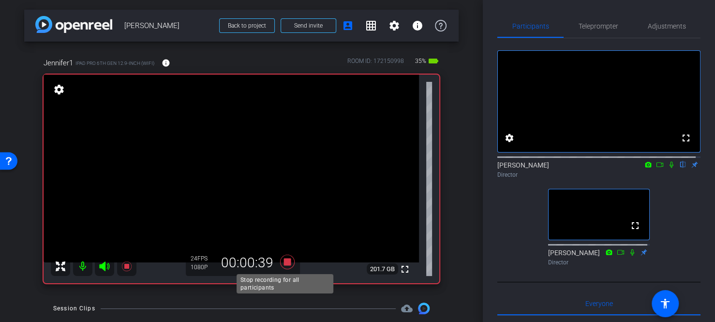
click at [285, 260] on icon at bounding box center [287, 261] width 15 height 15
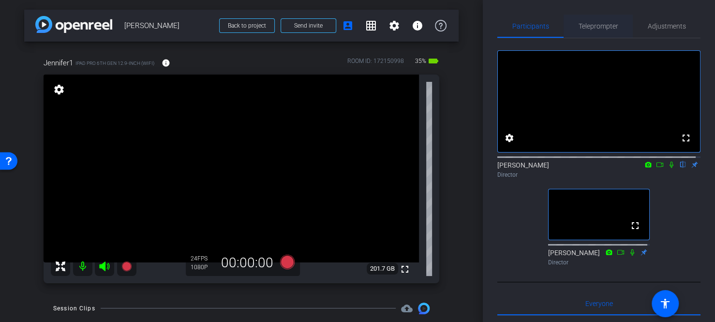
click at [592, 25] on span "Teleprompter" at bounding box center [599, 26] width 40 height 7
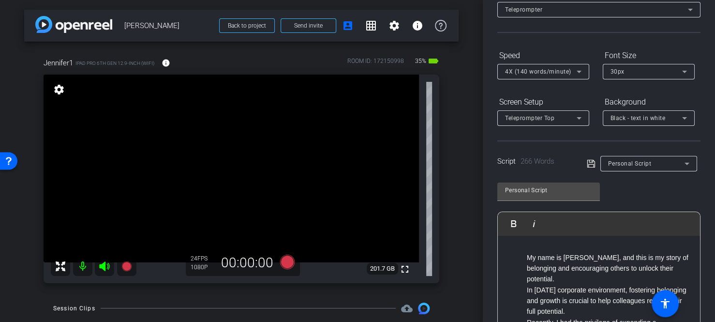
scroll to position [97, 0]
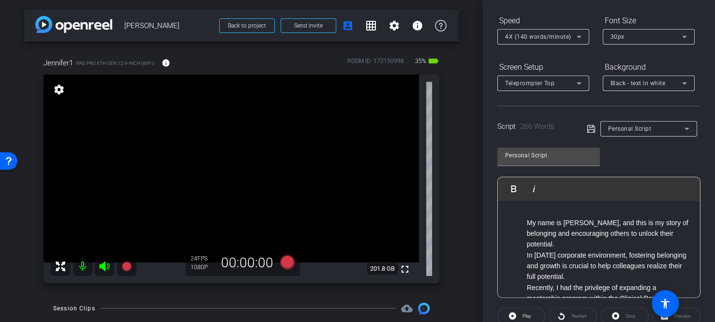
click at [571, 258] on li "In [DATE] corporate environment, fostering belonging and growth is crucial to h…" at bounding box center [609, 266] width 164 height 32
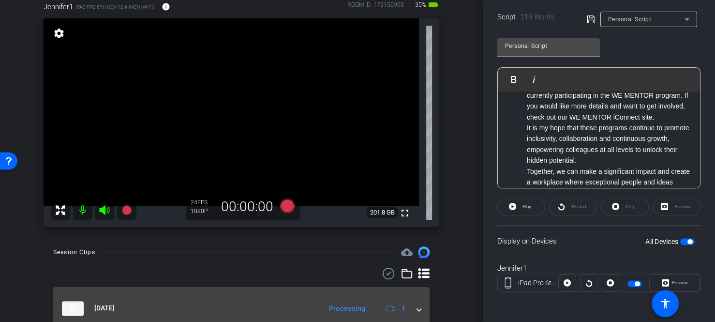
scroll to position [98, 0]
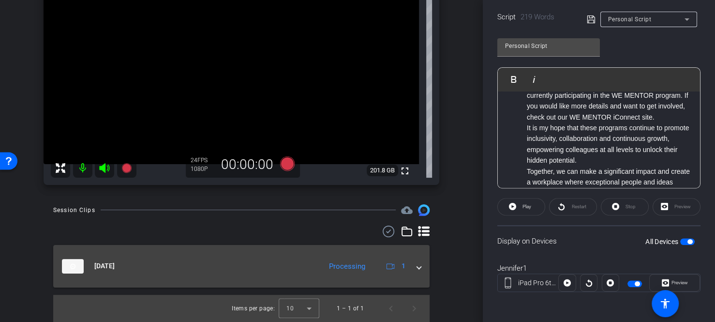
click at [413, 274] on mat-expansion-panel-header "[DATE] Processing 1" at bounding box center [241, 266] width 376 height 43
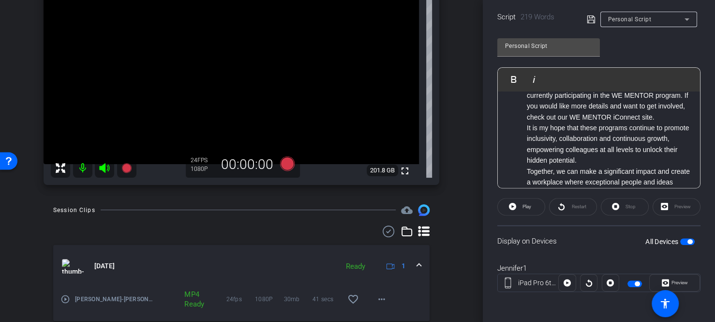
scroll to position [35, 0]
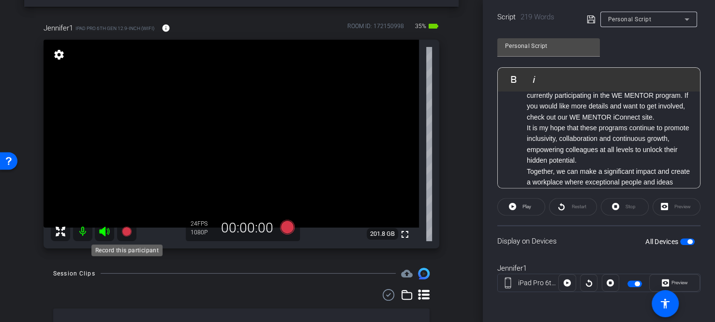
click at [129, 233] on icon at bounding box center [126, 231] width 10 height 10
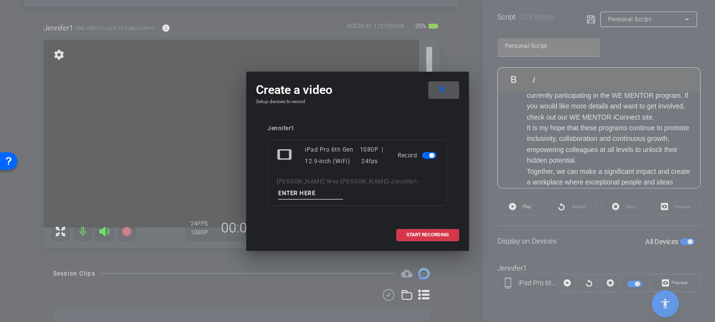
click at [343, 191] on input at bounding box center [310, 193] width 65 height 12
type input "Personal Story 2"
click at [430, 234] on span "START RECORDING" at bounding box center [427, 234] width 43 height 5
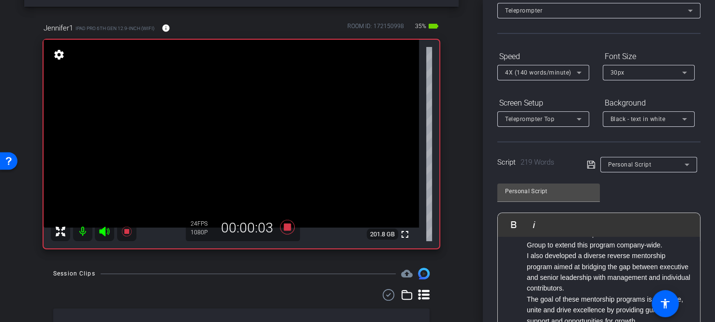
scroll to position [0, 0]
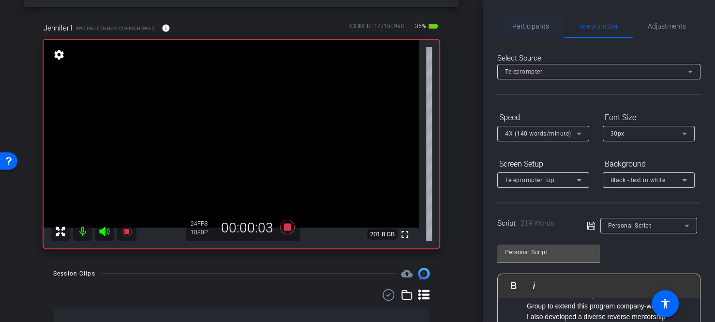
click at [535, 30] on span "Participants" at bounding box center [530, 26] width 37 height 23
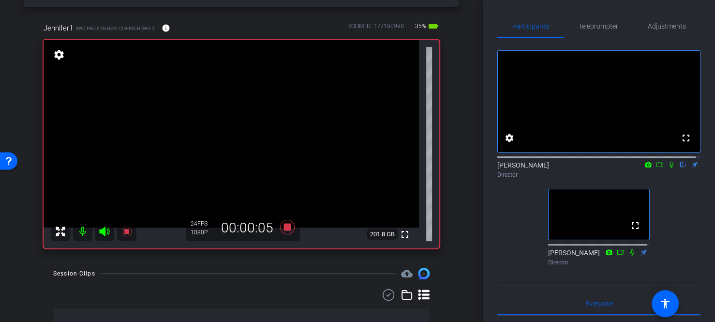
click at [668, 168] on icon at bounding box center [672, 164] width 8 height 7
click at [284, 226] on icon at bounding box center [287, 227] width 15 height 15
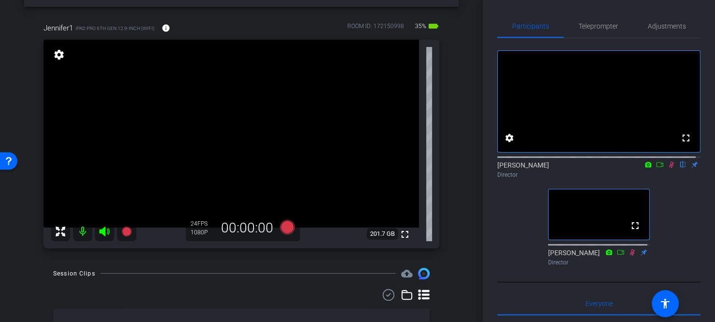
click at [668, 168] on icon at bounding box center [672, 164] width 8 height 7
click at [589, 23] on span "Teleprompter" at bounding box center [599, 26] width 40 height 7
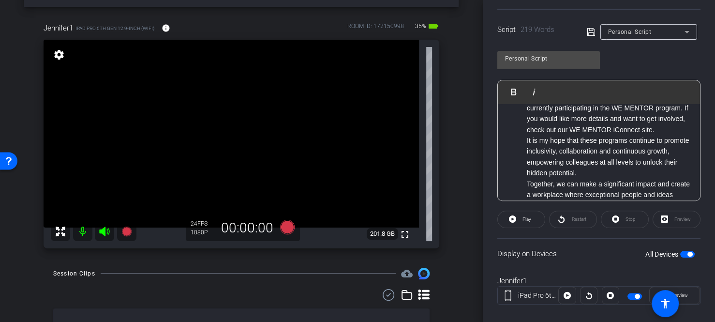
scroll to position [229, 0]
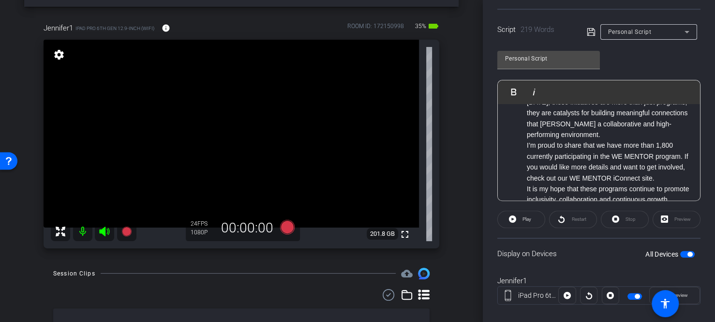
click at [675, 158] on li "I’m proud to share that we have more than 1,800 currently participating in the …" at bounding box center [609, 162] width 164 height 44
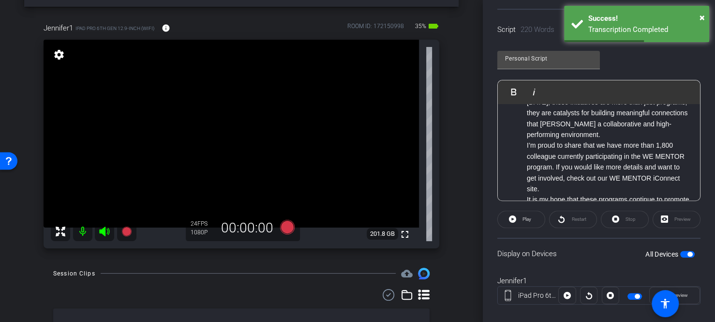
click at [613, 140] on li "[DATE], these initiatives are more than just programs; they are catalysts for b…" at bounding box center [609, 119] width 164 height 44
click at [555, 164] on li "I’m proud to share that we have more than 1,800 colleague currently participati…" at bounding box center [609, 167] width 164 height 54
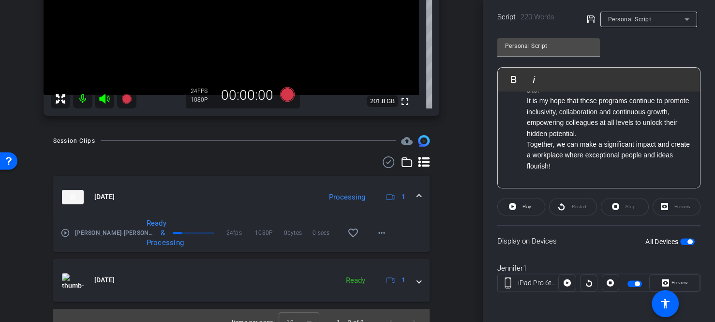
scroll to position [181, 0]
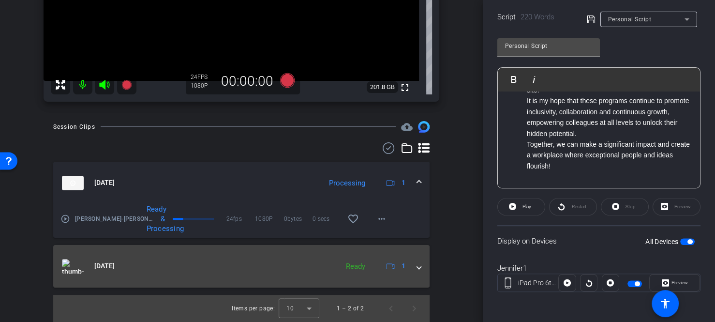
click at [417, 264] on span at bounding box center [419, 266] width 4 height 10
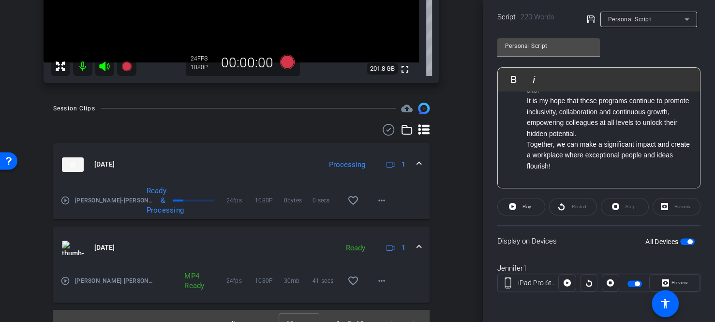
scroll to position [215, 0]
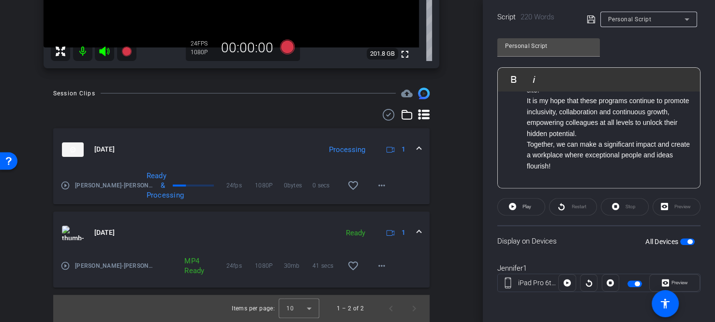
click at [576, 147] on li "Together, we can make a significant impact and create a workplace where excepti…" at bounding box center [609, 155] width 164 height 32
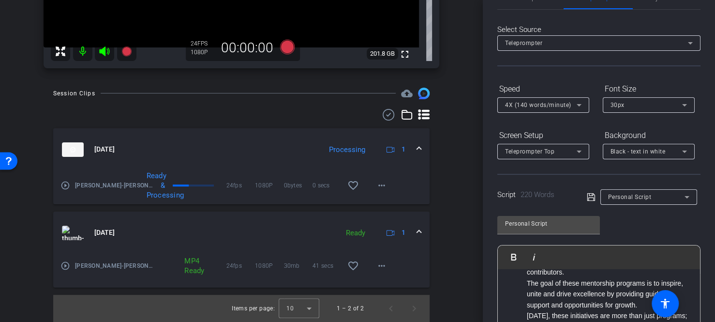
scroll to position [0, 0]
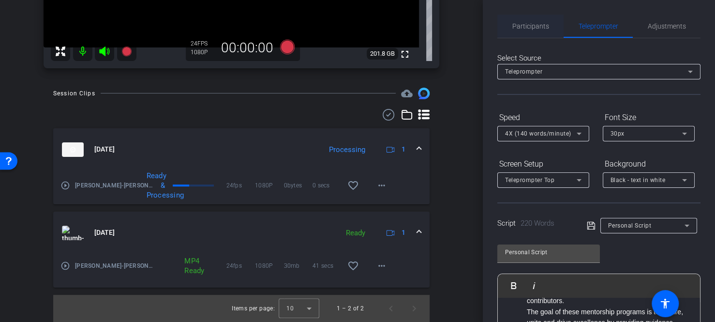
click at [528, 30] on span "Participants" at bounding box center [530, 26] width 37 height 7
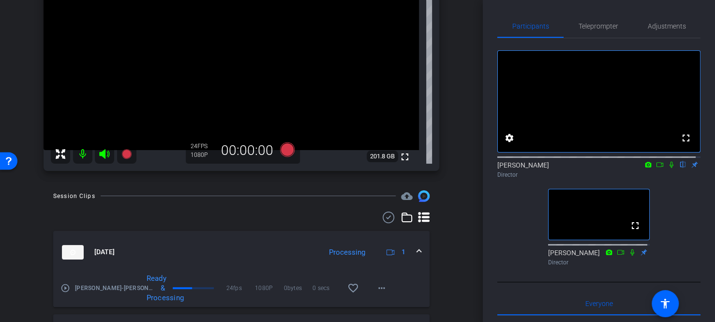
scroll to position [70, 0]
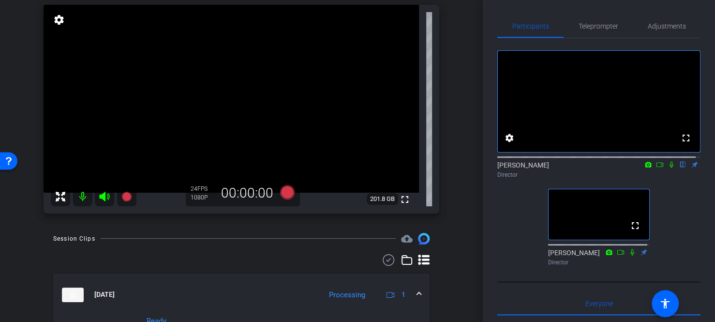
click at [29, 86] on div "Jennifer1 iPad Pro 6th Gen 12.9-inch (WiFi) info ROOM ID: 172150998 35% battery…" at bounding box center [241, 97] width 434 height 251
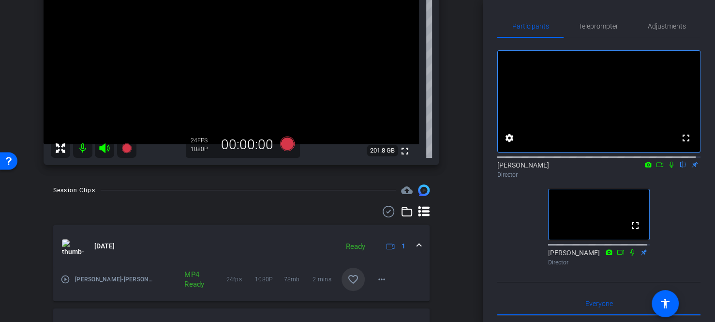
click at [349, 277] on mat-icon "favorite_border" at bounding box center [353, 279] width 12 height 12
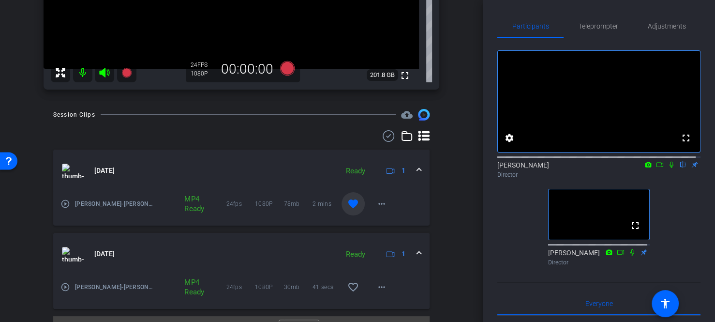
scroll to position [215, 0]
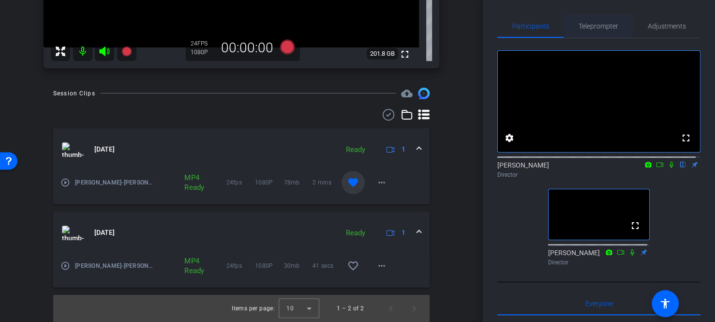
click at [592, 28] on span "Teleprompter" at bounding box center [599, 26] width 40 height 7
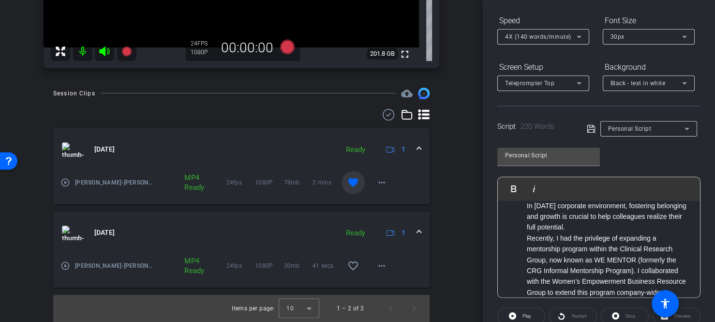
scroll to position [0, 0]
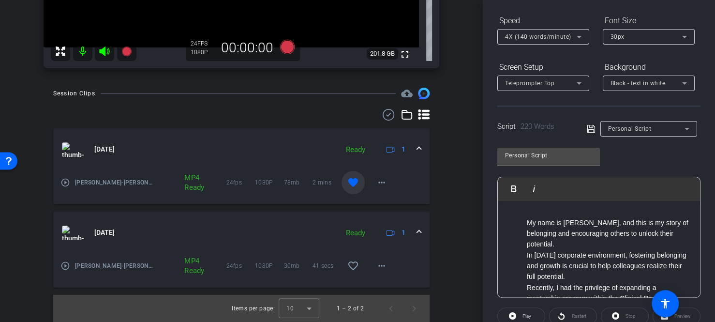
drag, startPoint x: 525, startPoint y: 222, endPoint x: 607, endPoint y: 272, distance: 96.2
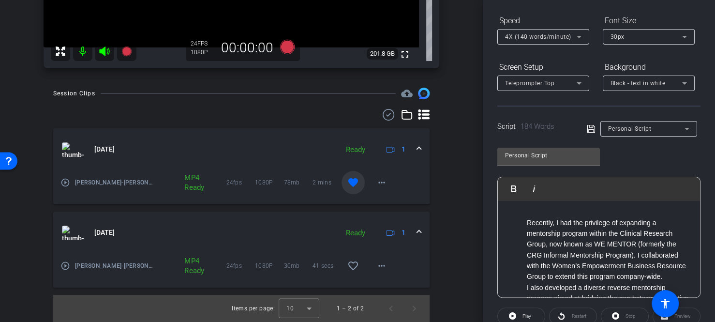
scroll to position [48, 0]
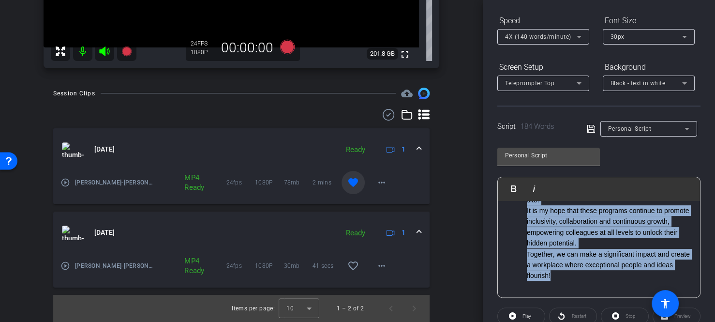
drag, startPoint x: 527, startPoint y: 251, endPoint x: 671, endPoint y: 304, distance: 152.9
click at [671, 304] on openreel-root "menu arrow_forward_ios keyboard_return Close forward_to_inbox Send invite accou…" at bounding box center [357, 161] width 715 height 322
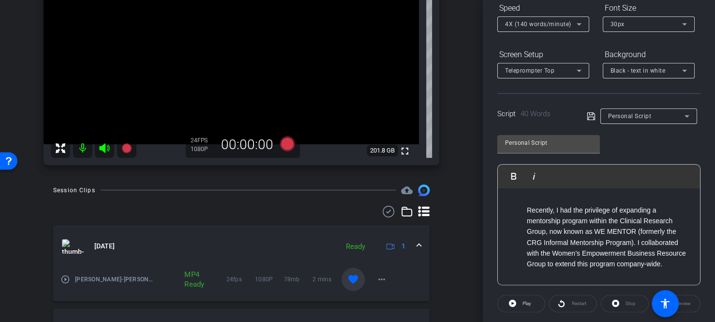
scroll to position [109, 0]
click at [576, 269] on li "Recently, I had the privilege of expanding a mentorship program within the Clin…" at bounding box center [609, 237] width 164 height 65
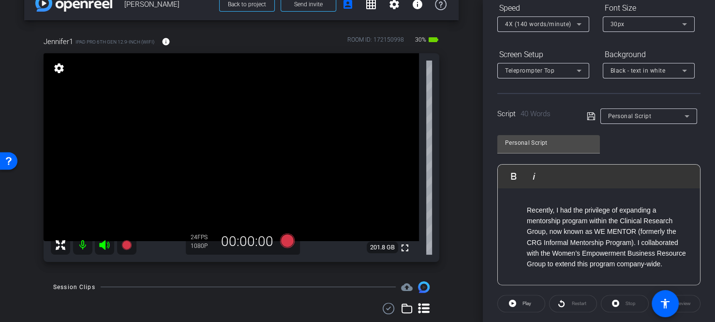
scroll to position [13, 0]
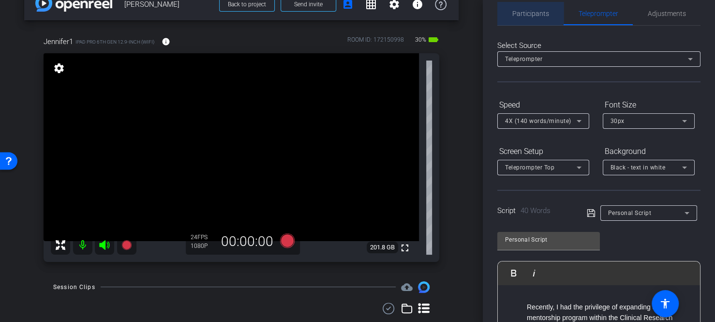
click at [538, 15] on span "Participants" at bounding box center [530, 13] width 37 height 7
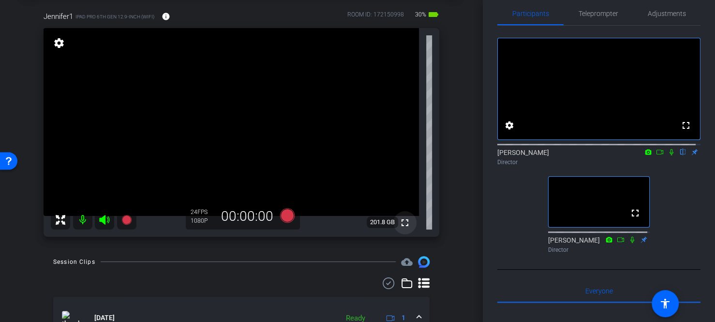
scroll to position [70, 0]
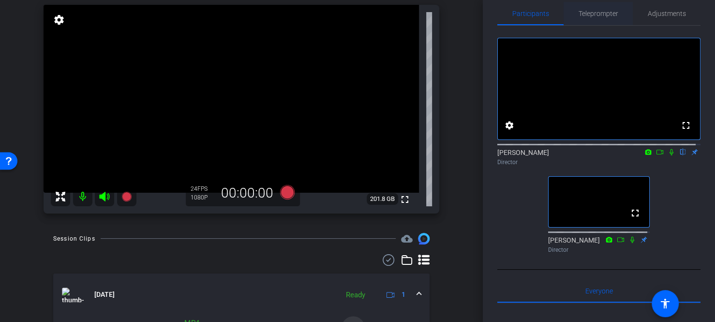
click at [583, 11] on span "Teleprompter" at bounding box center [599, 13] width 40 height 7
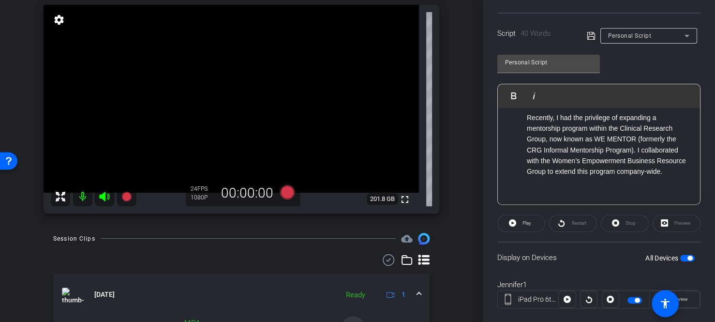
scroll to position [206, 0]
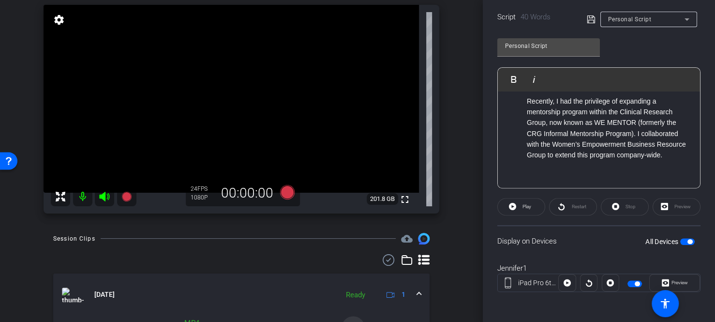
click at [635, 283] on span "button" at bounding box center [637, 283] width 5 height 5
click at [632, 282] on span "button" at bounding box center [635, 283] width 15 height 7
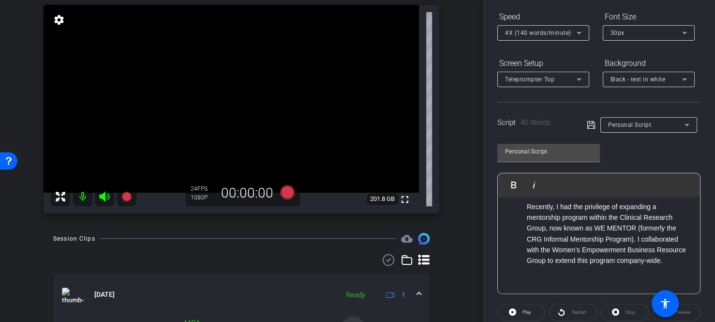
scroll to position [0, 0]
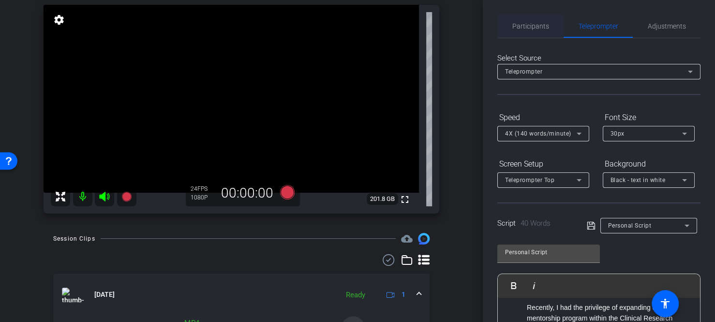
click at [521, 33] on span "Participants" at bounding box center [530, 26] width 37 height 23
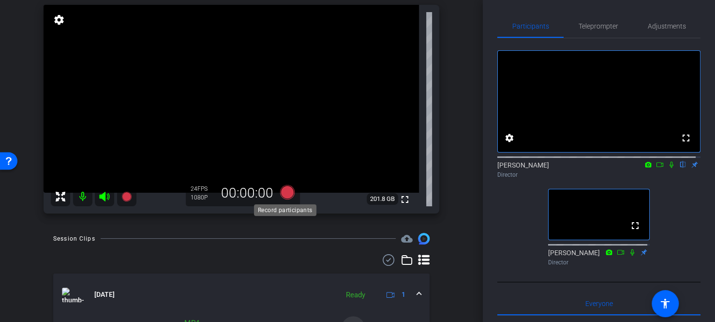
click at [284, 191] on icon at bounding box center [287, 192] width 15 height 15
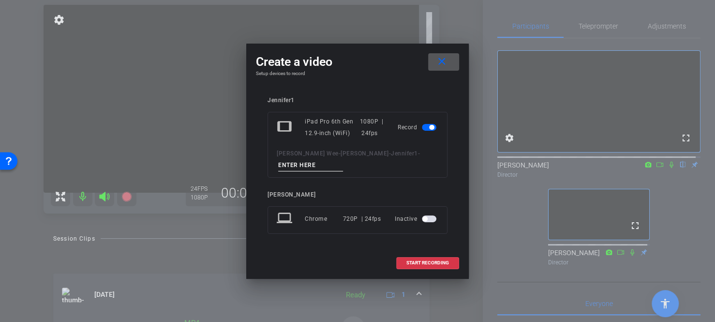
click at [343, 160] on input at bounding box center [310, 165] width 65 height 12
type input "Recently..."
click at [421, 261] on span "START RECORDING" at bounding box center [427, 262] width 43 height 5
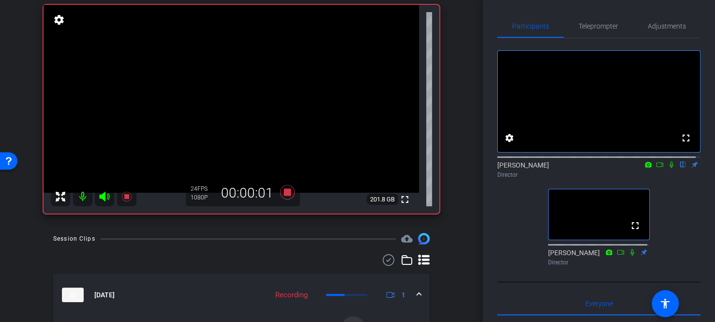
click at [668, 168] on icon at bounding box center [672, 164] width 8 height 7
click at [287, 192] on icon at bounding box center [287, 192] width 15 height 15
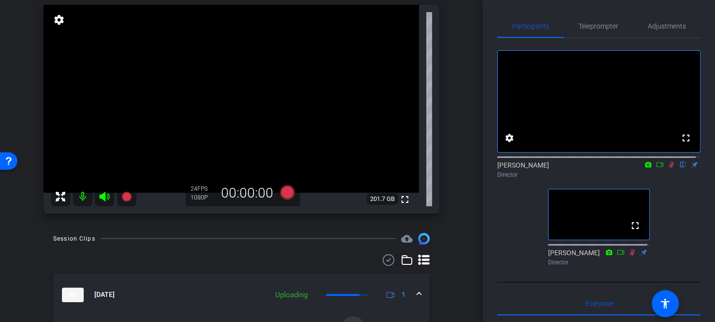
click at [668, 168] on icon at bounding box center [672, 164] width 8 height 7
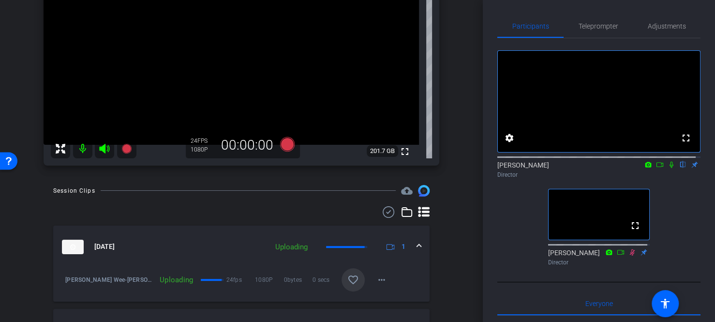
scroll to position [118, 0]
drag, startPoint x: 606, startPoint y: 27, endPoint x: 596, endPoint y: 62, distance: 36.8
click at [606, 28] on span "Teleprompter" at bounding box center [599, 26] width 40 height 7
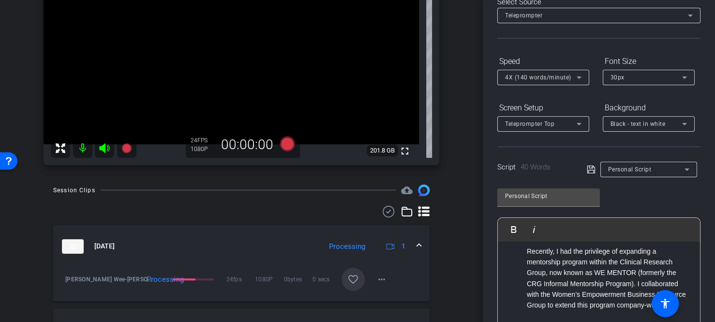
scroll to position [97, 0]
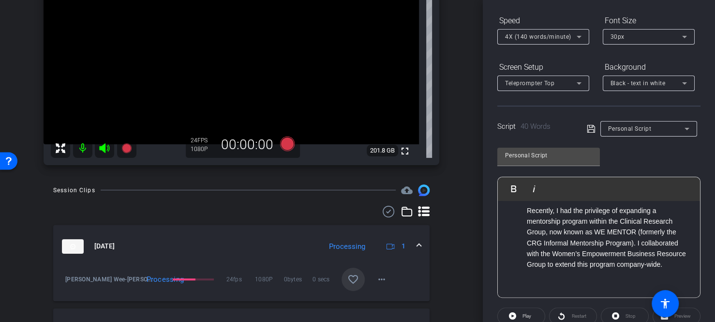
click at [555, 230] on li "Recently, I had the privilege of expanding a mentorship program within the Clin…" at bounding box center [609, 237] width 164 height 65
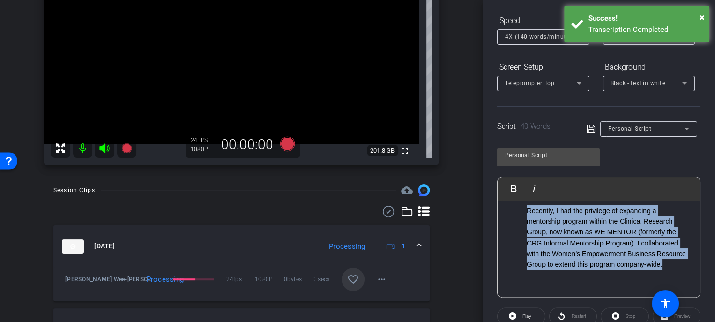
scroll to position [0, 0]
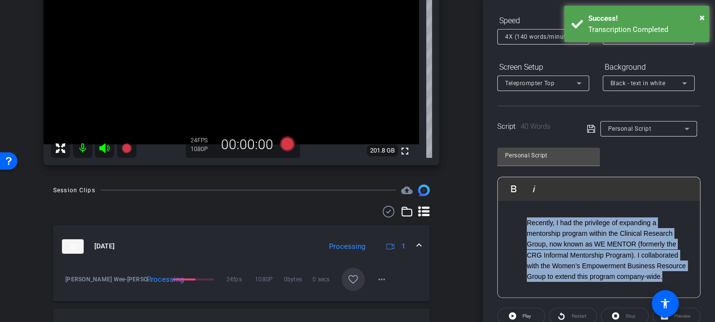
drag, startPoint x: 556, startPoint y: 267, endPoint x: 493, endPoint y: 193, distance: 97.8
click at [493, 193] on div "Participants Teleprompter Adjustments settings [PERSON_NAME] flip Director [PER…" at bounding box center [599, 161] width 232 height 322
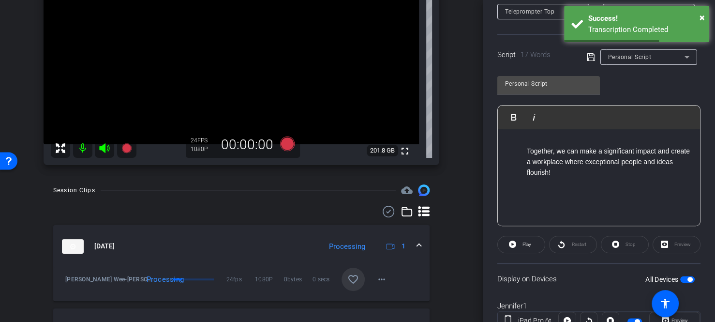
scroll to position [194, 0]
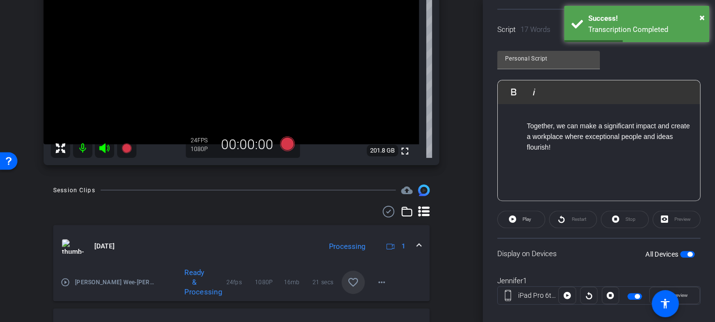
click at [635, 295] on span "button" at bounding box center [637, 296] width 5 height 5
click at [632, 295] on span "button" at bounding box center [635, 296] width 15 height 7
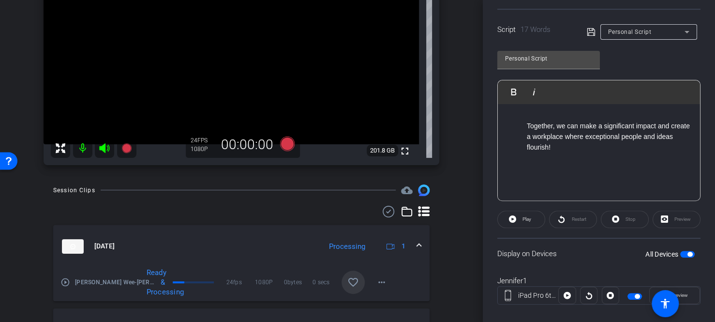
click at [350, 281] on mat-icon "favorite_border" at bounding box center [353, 282] width 12 height 12
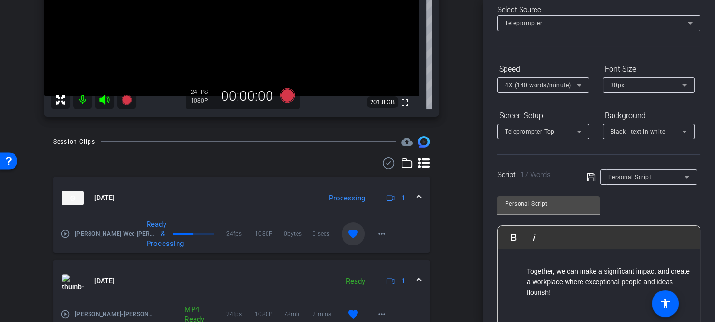
scroll to position [0, 0]
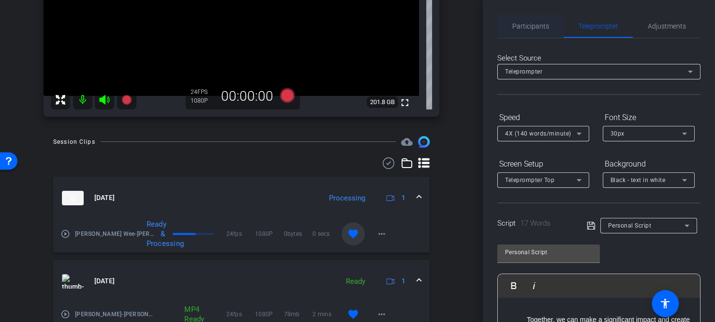
click at [533, 23] on span "Participants" at bounding box center [530, 26] width 37 height 7
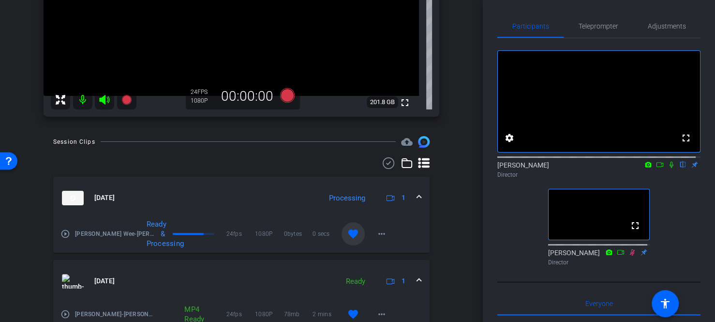
click at [668, 168] on icon at bounding box center [672, 164] width 8 height 7
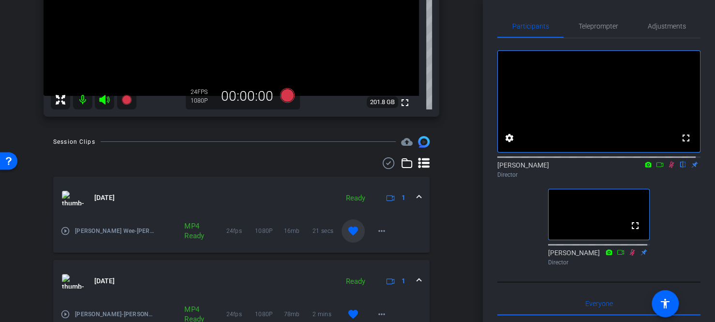
click at [668, 168] on icon at bounding box center [672, 164] width 8 height 7
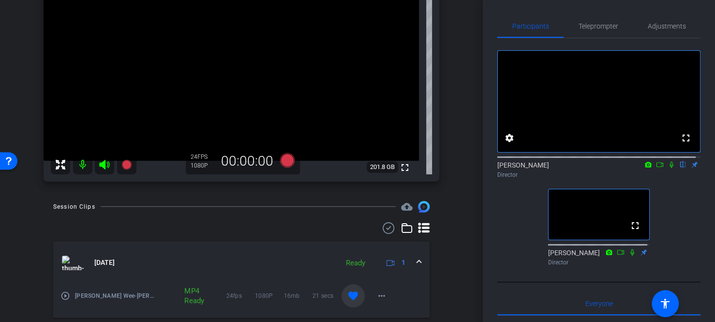
scroll to position [118, 0]
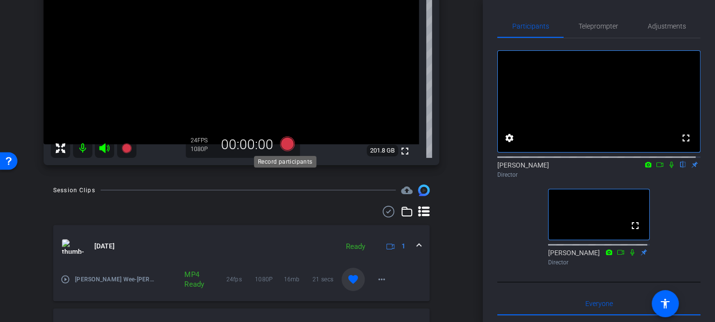
click at [285, 138] on icon at bounding box center [287, 143] width 15 height 15
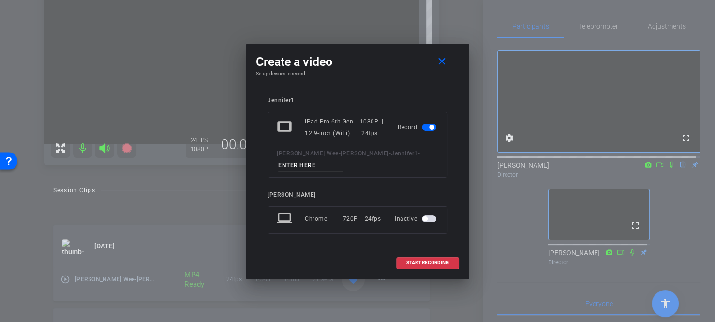
click at [343, 169] on input at bounding box center [310, 165] width 65 height 12
type input "E"
type input "Closing"
click at [430, 262] on span "START RECORDING" at bounding box center [427, 262] width 43 height 5
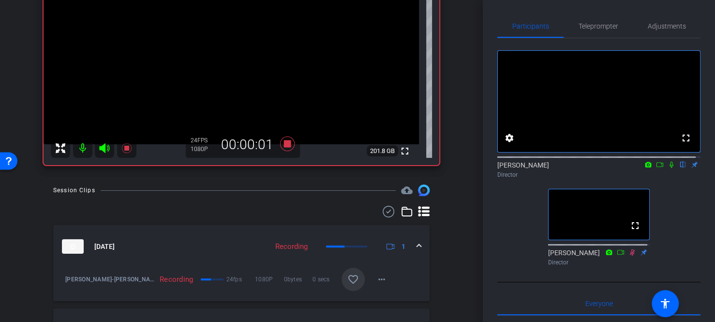
click at [668, 168] on icon at bounding box center [672, 164] width 8 height 7
click at [284, 145] on icon at bounding box center [287, 143] width 15 height 15
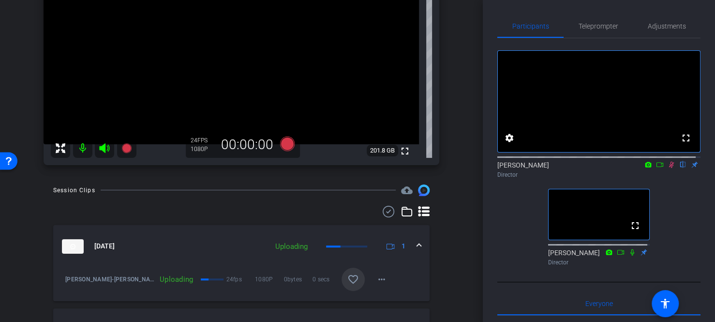
click at [668, 168] on icon at bounding box center [672, 164] width 8 height 7
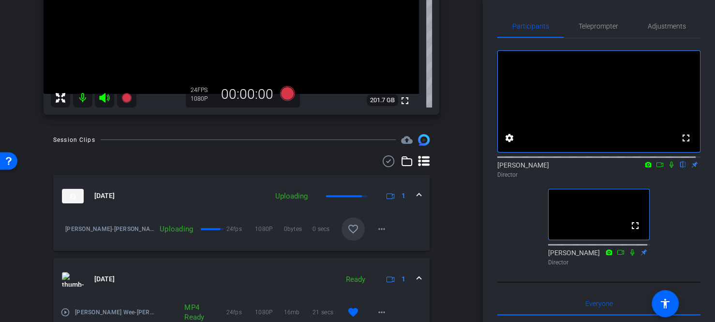
scroll to position [215, 0]
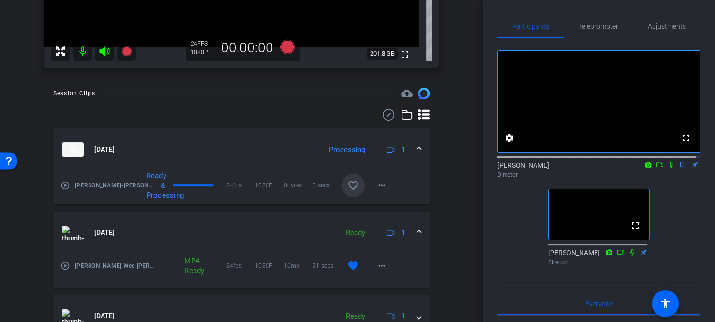
click at [349, 191] on span at bounding box center [353, 185] width 23 height 23
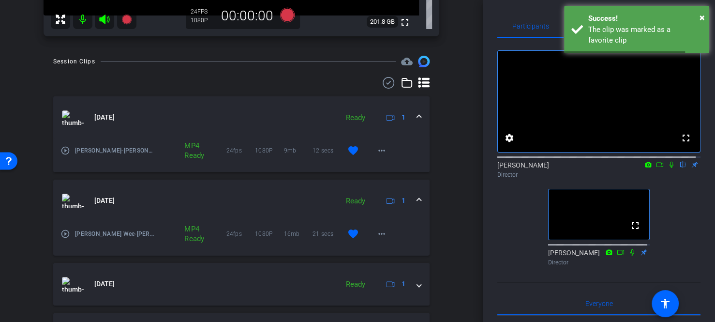
scroll to position [263, 0]
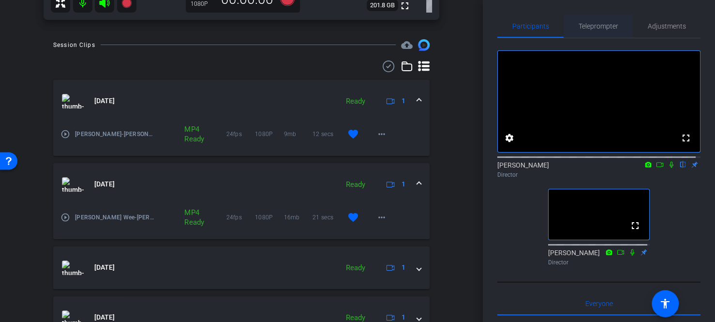
click at [594, 26] on span "Teleprompter" at bounding box center [599, 26] width 40 height 7
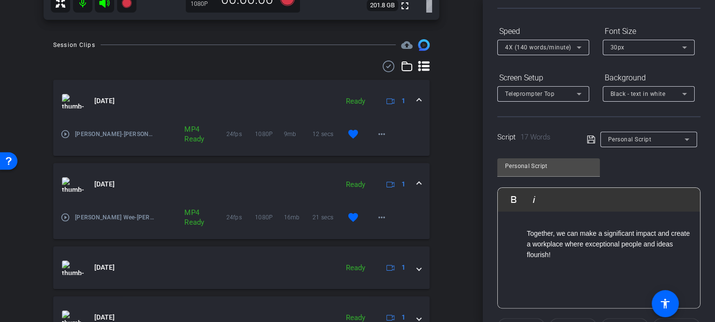
scroll to position [97, 0]
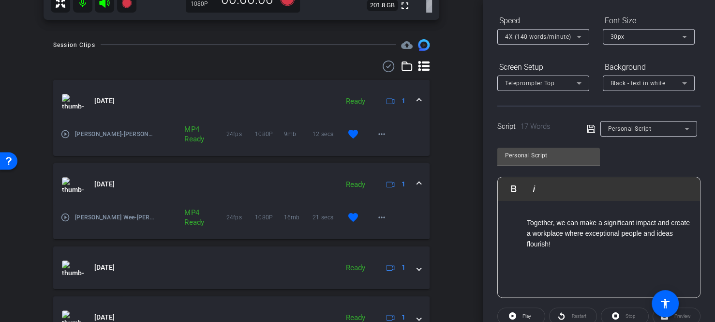
click at [531, 235] on li "Together, we can make a significant impact and create a workplace where excepti…" at bounding box center [609, 233] width 164 height 32
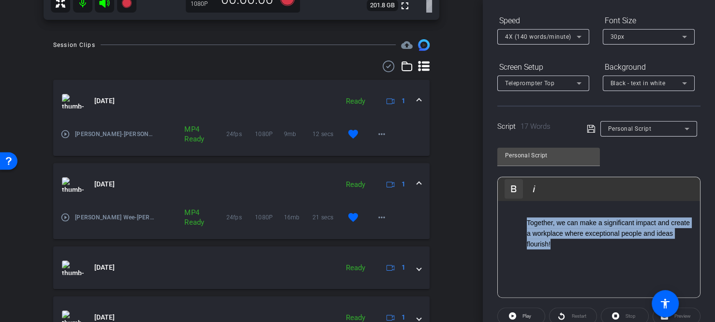
drag, startPoint x: 591, startPoint y: 248, endPoint x: 515, endPoint y: 179, distance: 103.1
click at [516, 192] on div "Play Play from this location Play Selected Play and display the selected text o…" at bounding box center [598, 237] width 203 height 121
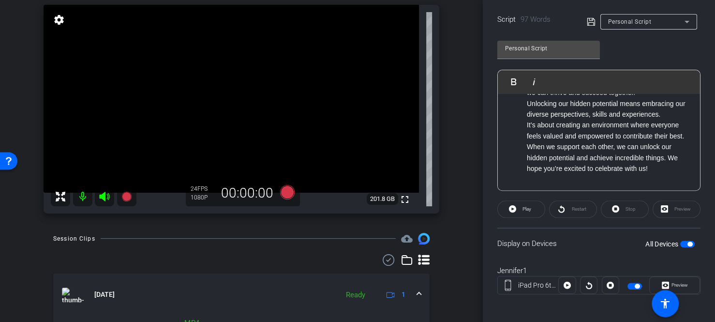
scroll to position [206, 0]
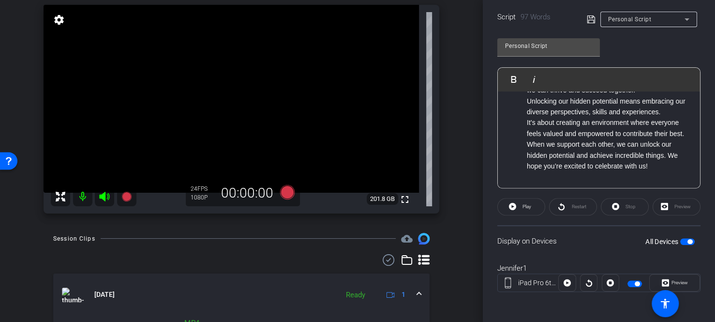
click at [631, 283] on button "button" at bounding box center [635, 283] width 15 height 7
click at [631, 283] on span "button" at bounding box center [635, 283] width 15 height 7
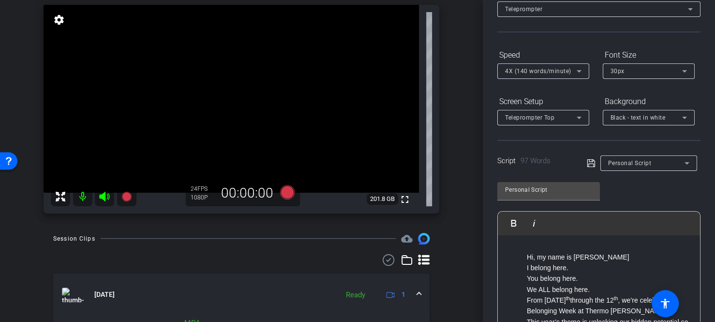
scroll to position [0, 0]
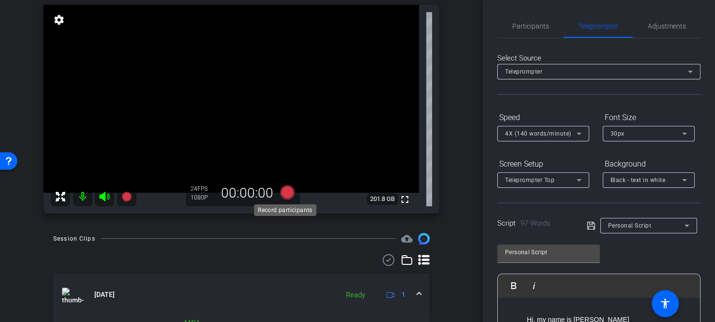
click at [285, 190] on icon at bounding box center [287, 192] width 15 height 15
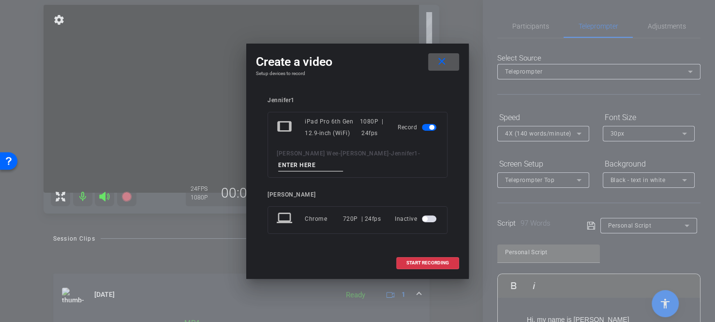
click at [343, 164] on input at bounding box center [310, 165] width 65 height 12
type input "Promo/Teaser 1"
click at [426, 261] on span "START RECORDING" at bounding box center [427, 262] width 43 height 5
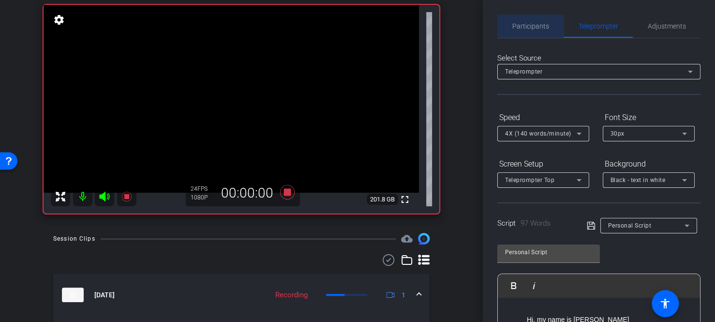
click at [538, 26] on span "Participants" at bounding box center [530, 26] width 37 height 7
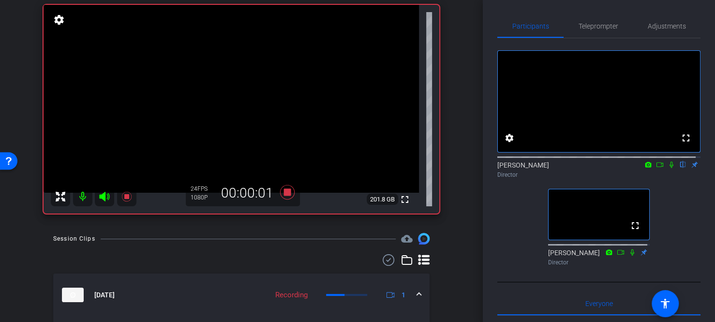
click at [668, 168] on icon at bounding box center [672, 164] width 8 height 7
click at [284, 192] on icon at bounding box center [287, 192] width 15 height 15
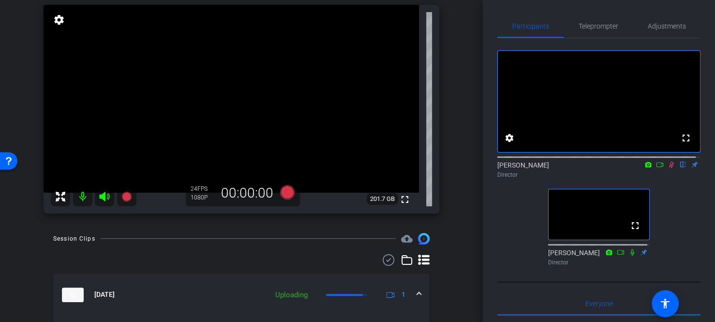
click at [669, 168] on icon at bounding box center [672, 164] width 8 height 7
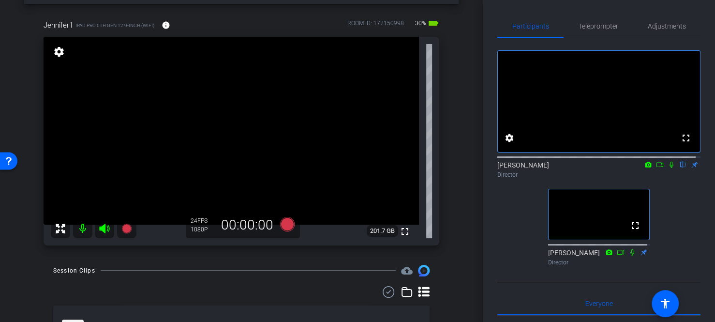
scroll to position [21, 0]
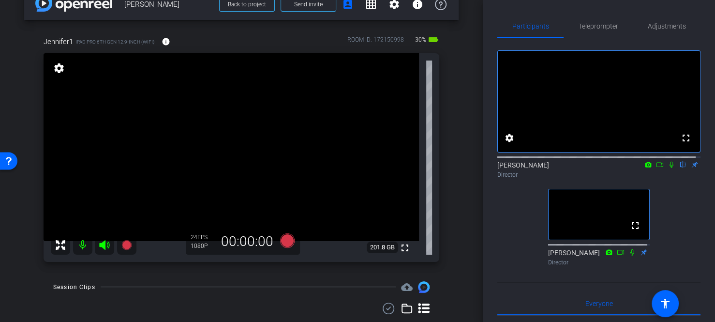
click at [464, 146] on div "arrow_back [PERSON_NAME] Back to project Send invite account_box grid_on settin…" at bounding box center [241, 140] width 483 height 322
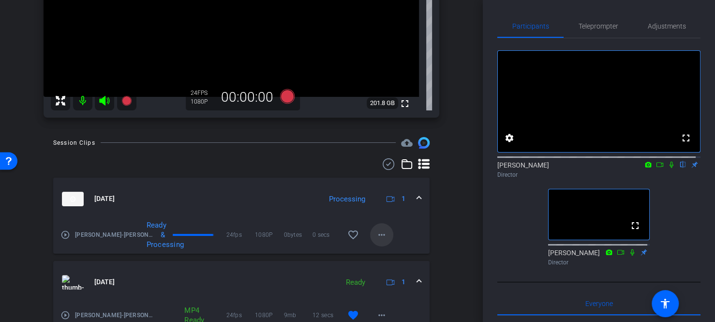
scroll to position [166, 0]
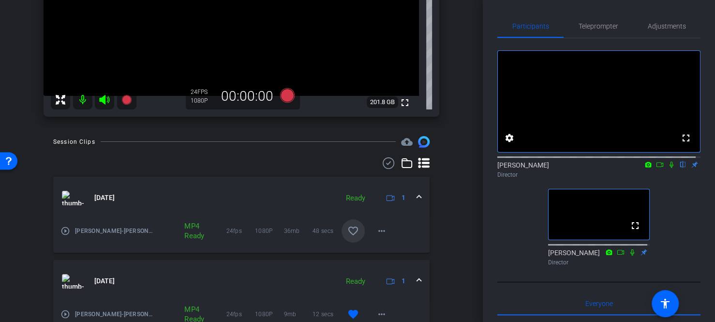
click at [350, 230] on mat-icon "favorite_border" at bounding box center [353, 231] width 12 height 12
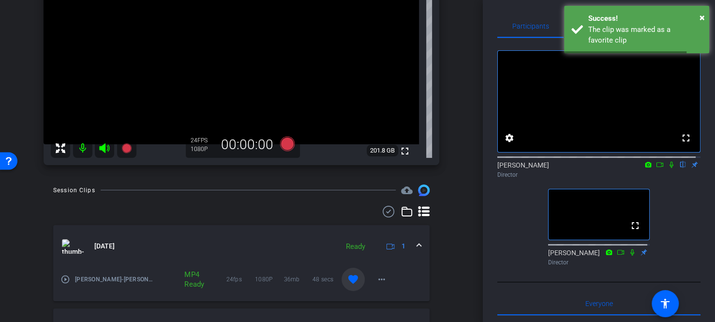
scroll to position [21, 0]
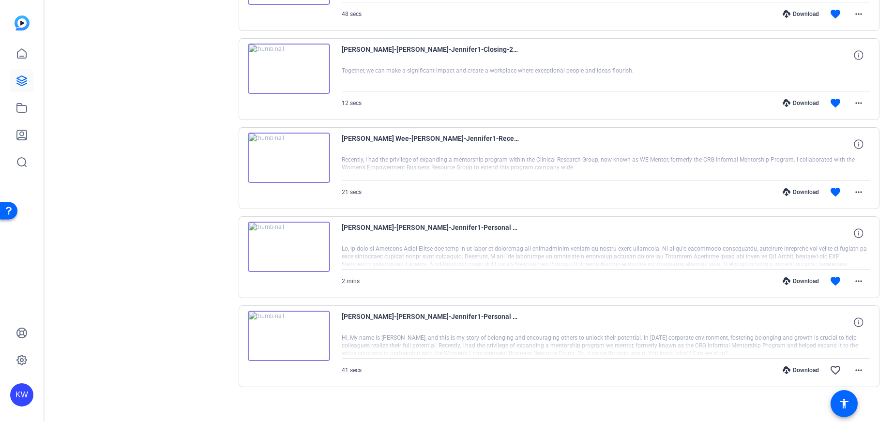
scroll to position [271, 0]
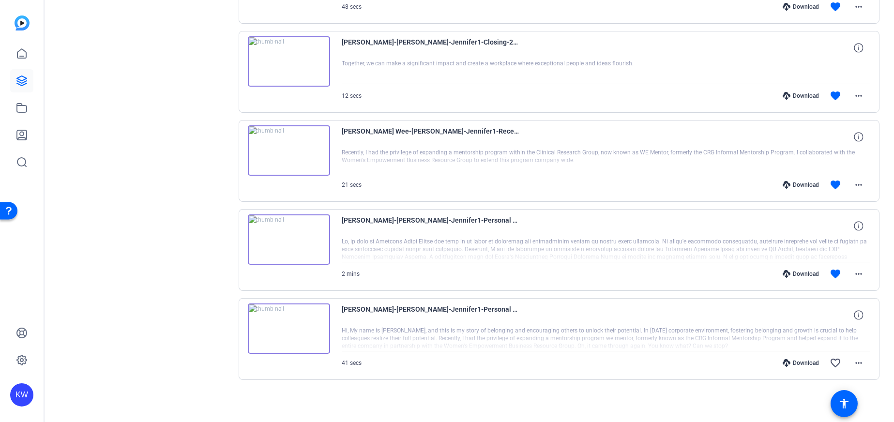
click at [283, 232] on img at bounding box center [289, 239] width 82 height 50
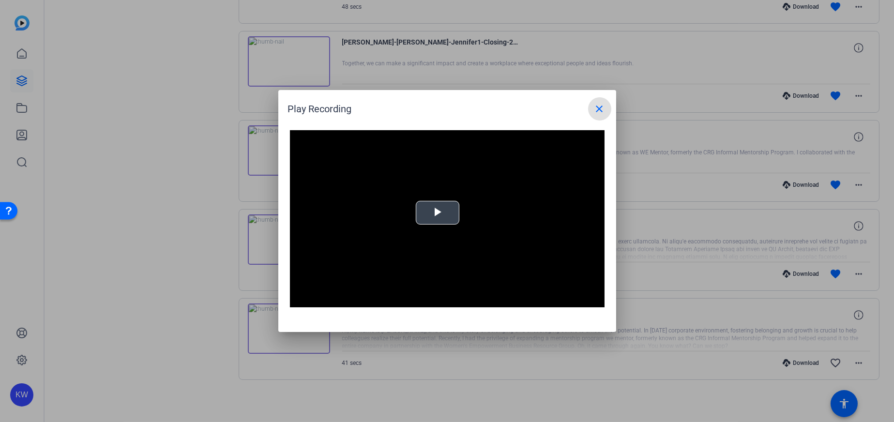
click at [437, 213] on span "Video Player" at bounding box center [437, 213] width 0 height 0
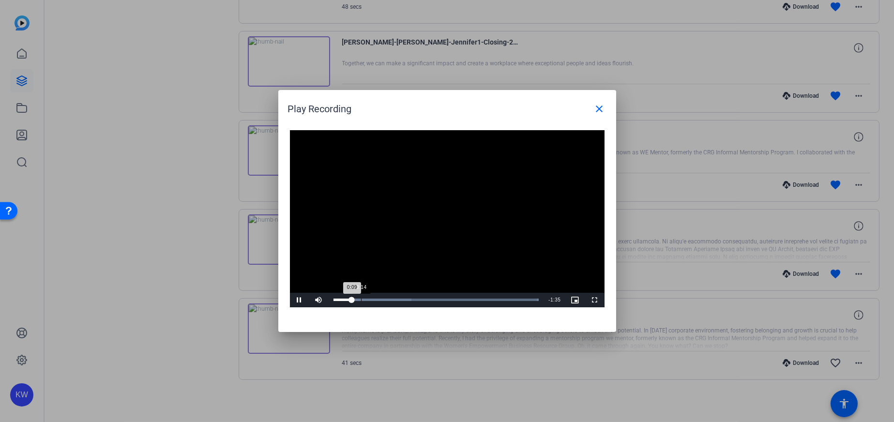
click at [362, 297] on div "Loaded : 100.00% 0:14 0:09" at bounding box center [436, 300] width 215 height 15
click at [373, 298] on div "Loaded : 100.00% 0:20 0:16" at bounding box center [436, 300] width 215 height 15
click at [594, 105] on mat-icon "close" at bounding box center [600, 109] width 12 height 12
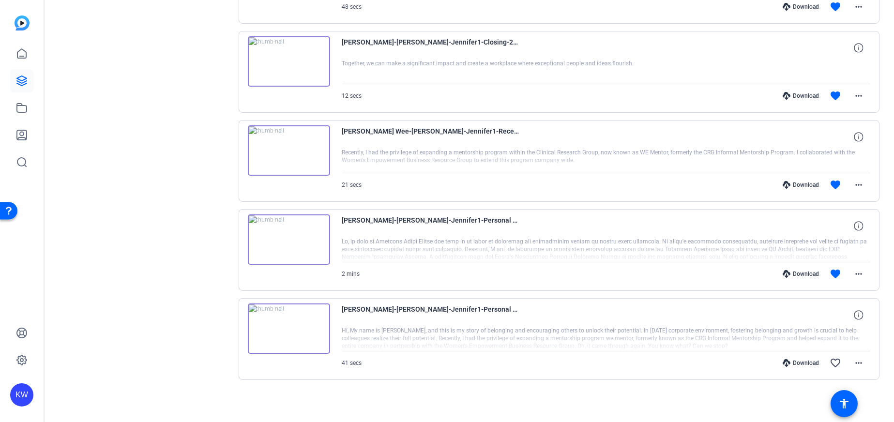
click at [298, 151] on img at bounding box center [289, 150] width 82 height 50
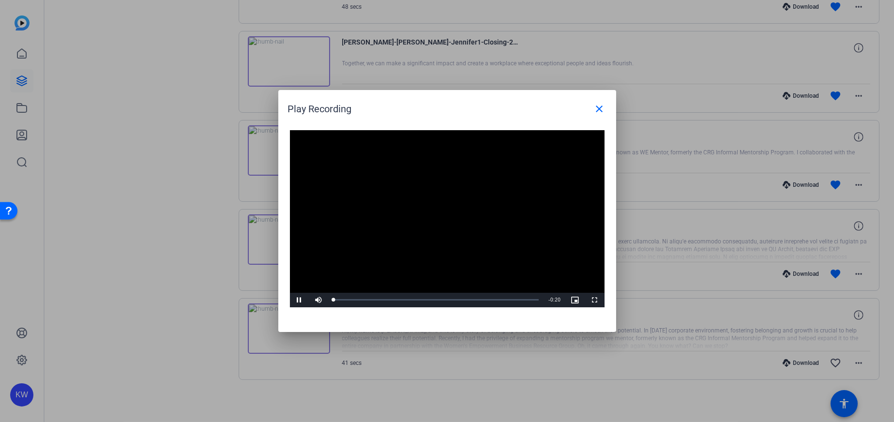
click at [449, 205] on video "Video Player" at bounding box center [447, 218] width 314 height 177
click at [300, 300] on span "Video Player" at bounding box center [299, 300] width 19 height 0
click at [298, 300] on span "Video Player" at bounding box center [299, 300] width 19 height 0
click at [602, 106] on mat-icon "close" at bounding box center [600, 109] width 12 height 12
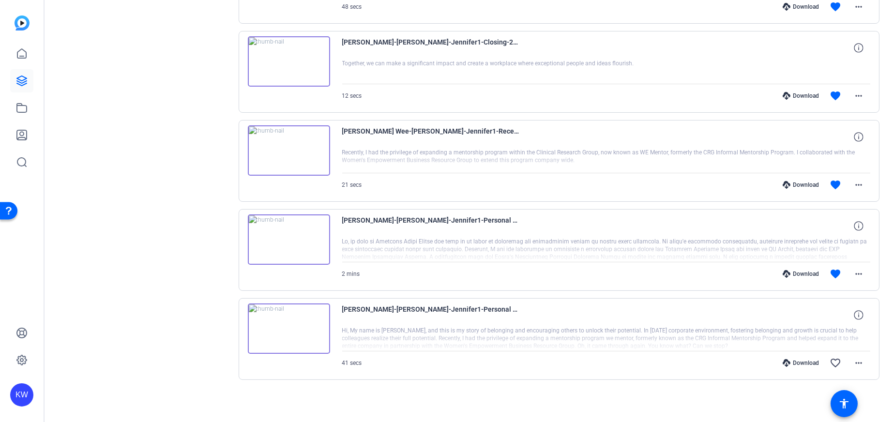
click at [286, 62] on img at bounding box center [289, 61] width 82 height 50
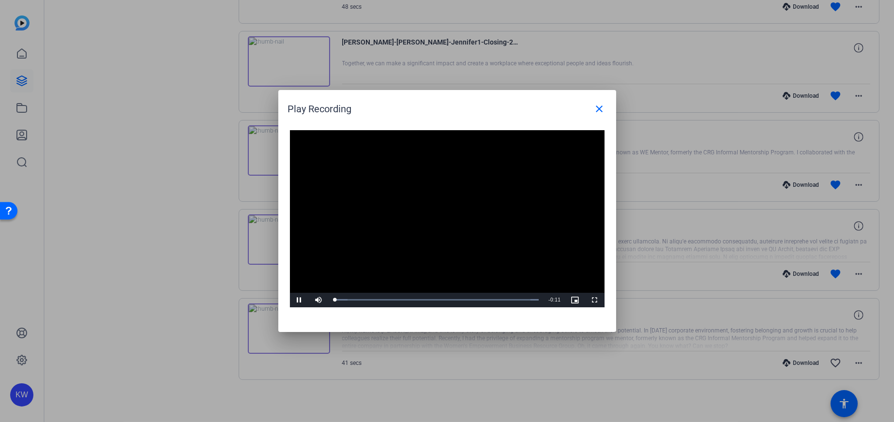
click at [432, 216] on video "Video Player" at bounding box center [447, 218] width 314 height 177
click at [327, 272] on video "Video Player" at bounding box center [447, 218] width 314 height 177
click at [589, 113] on span at bounding box center [599, 108] width 23 height 23
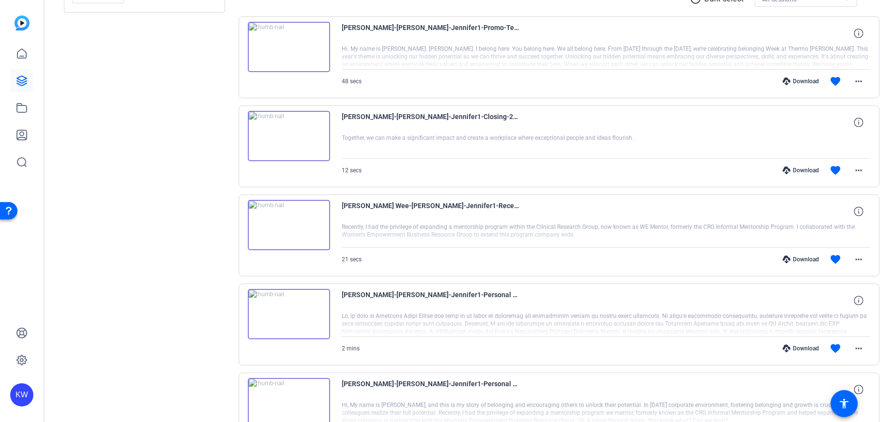
scroll to position [126, 0]
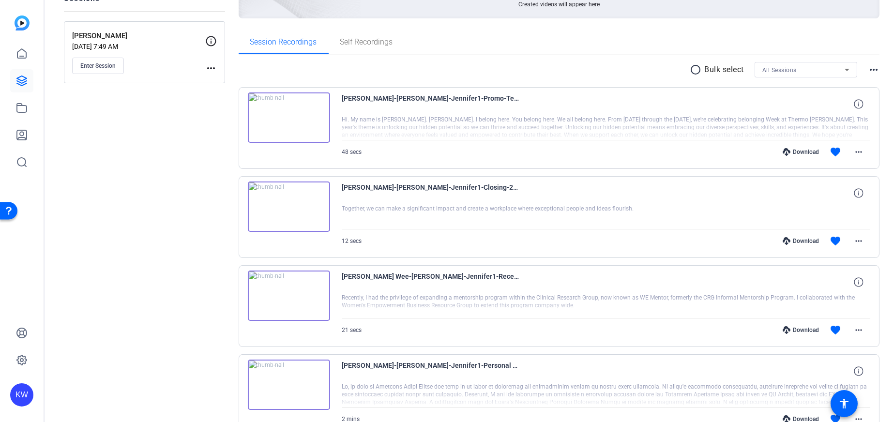
click at [289, 115] on img at bounding box center [289, 117] width 82 height 50
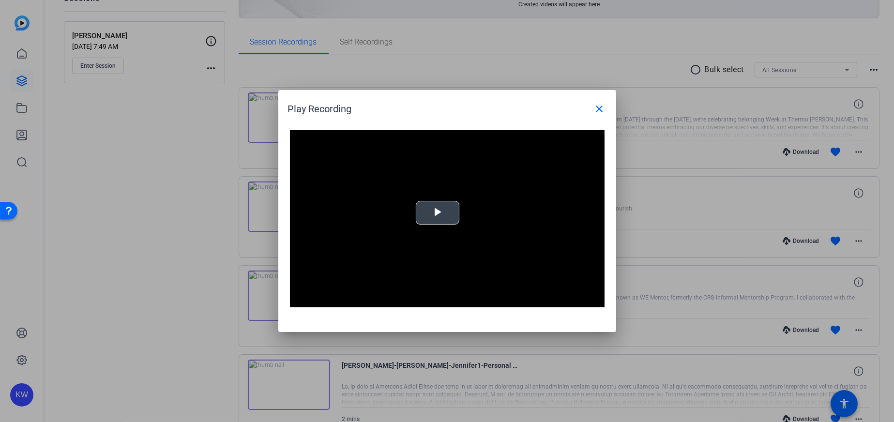
click at [437, 213] on span "Video Player" at bounding box center [437, 213] width 0 height 0
click at [602, 103] on mat-icon "close" at bounding box center [600, 109] width 12 height 12
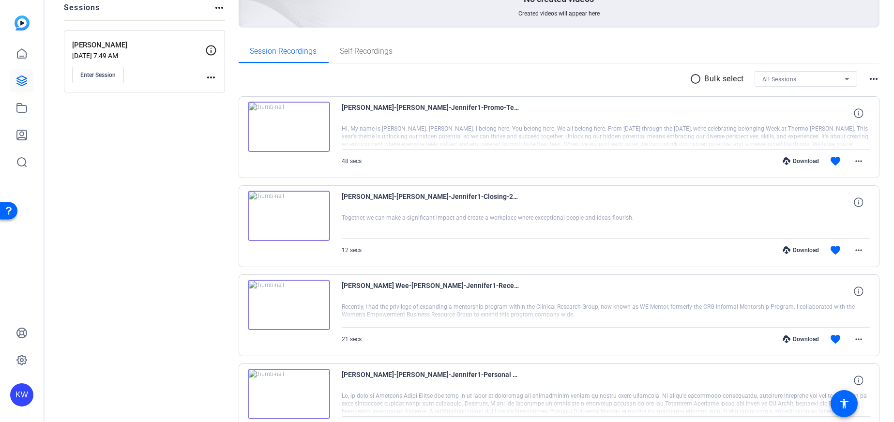
scroll to position [0, 0]
